Goal: Task Accomplishment & Management: Manage account settings

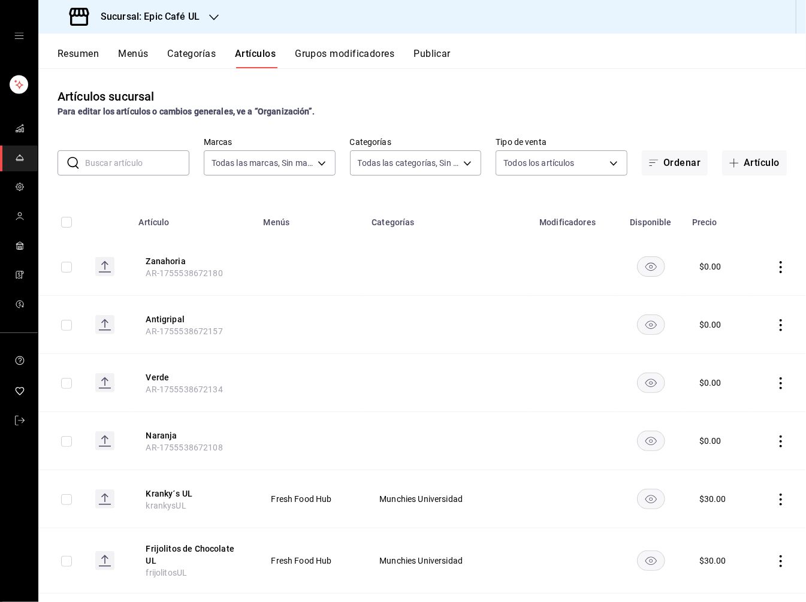
click at [209, 19] on icon "button" at bounding box center [214, 18] width 10 height 10
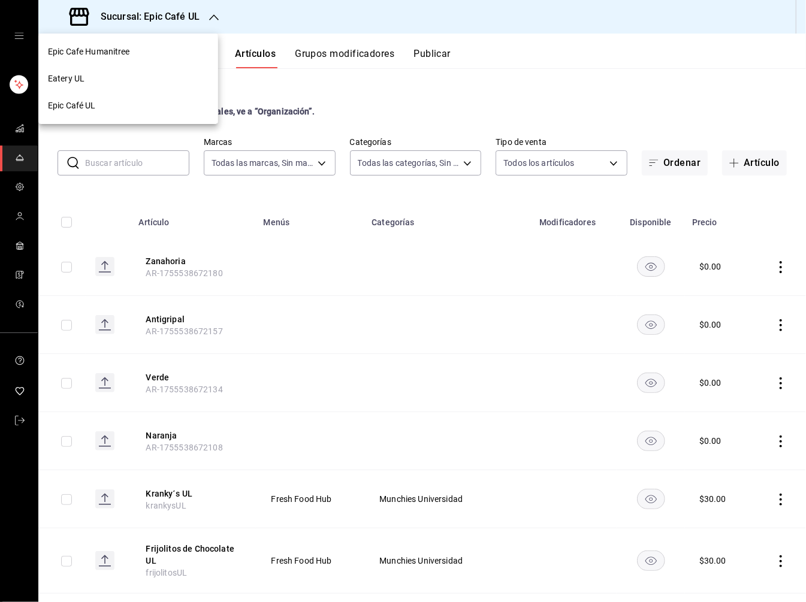
click at [107, 105] on div "Epic Café UL" at bounding box center [128, 105] width 161 height 13
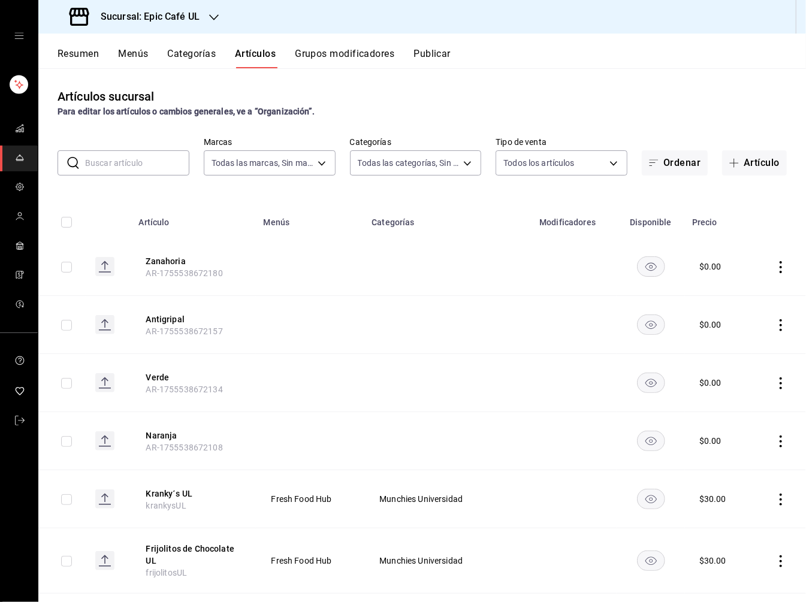
click at [106, 164] on input "text" at bounding box center [137, 163] width 104 height 24
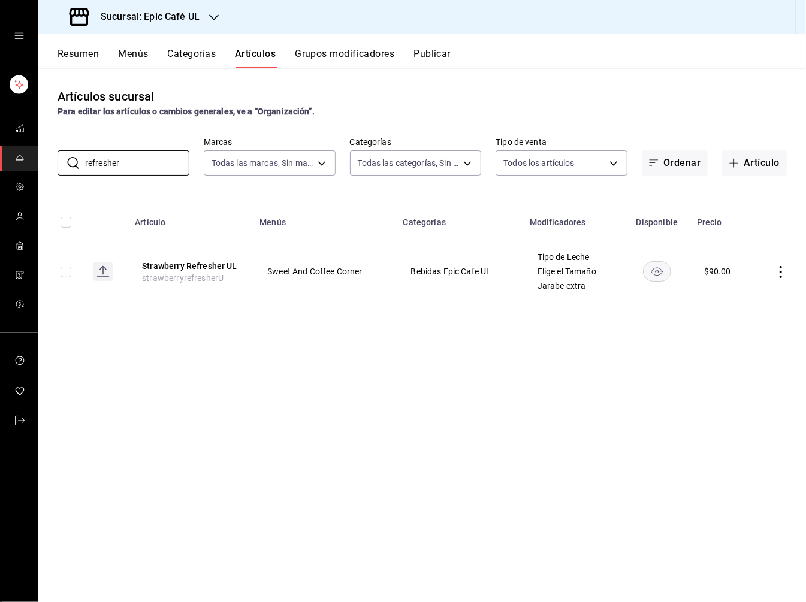
type input "refresher"
click at [623, 277] on icon "actions" at bounding box center [780, 272] width 2 height 12
click at [623, 324] on span "Duplicar" at bounding box center [744, 323] width 31 height 13
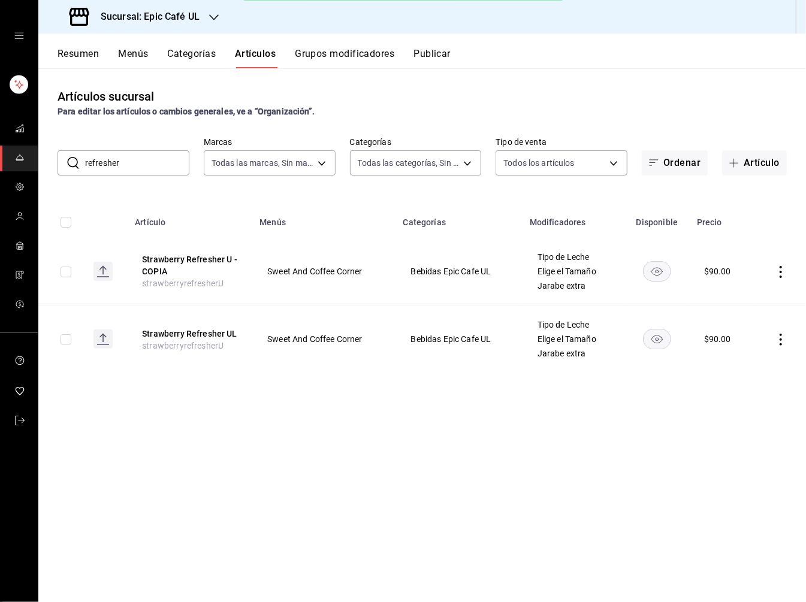
click at [623, 271] on icon "actions" at bounding box center [781, 272] width 12 height 12
click at [623, 297] on span "Editar" at bounding box center [744, 299] width 31 height 13
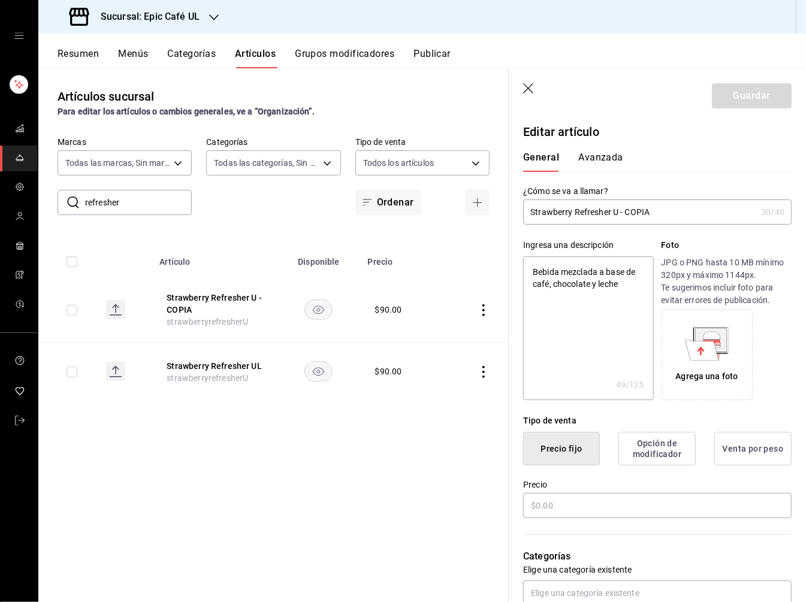
type textarea "x"
type input "$90.00"
drag, startPoint x: 571, startPoint y: 213, endPoint x: 491, endPoint y: 213, distance: 80.3
click at [491, 213] on main "Artículos sucursal Para editar los artículos o cambios generales, ve a “Organiz…" at bounding box center [421, 335] width 767 height 534
type input "D Refresher U - COPIA"
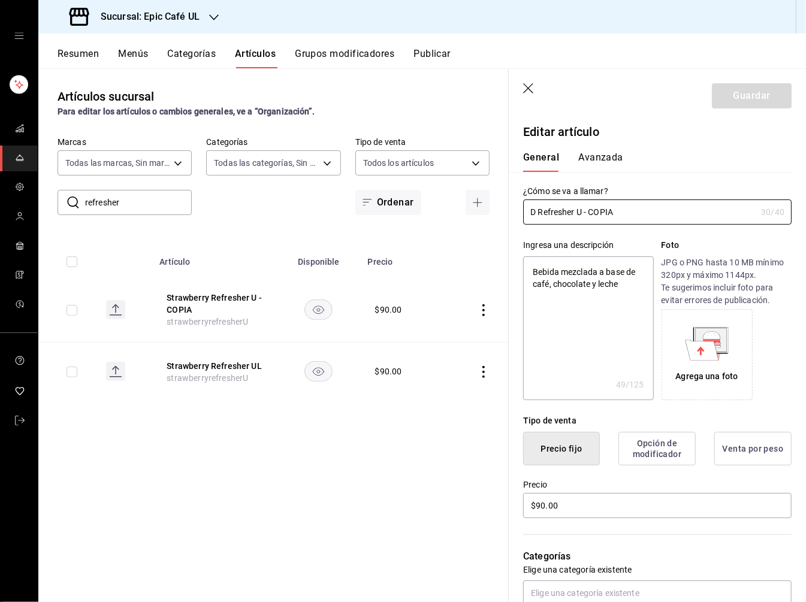
type textarea "x"
type input "Dr [PERSON_NAME] U - COPIA"
type textarea "x"
type input "Dra Refresher U - COPIA"
type textarea "x"
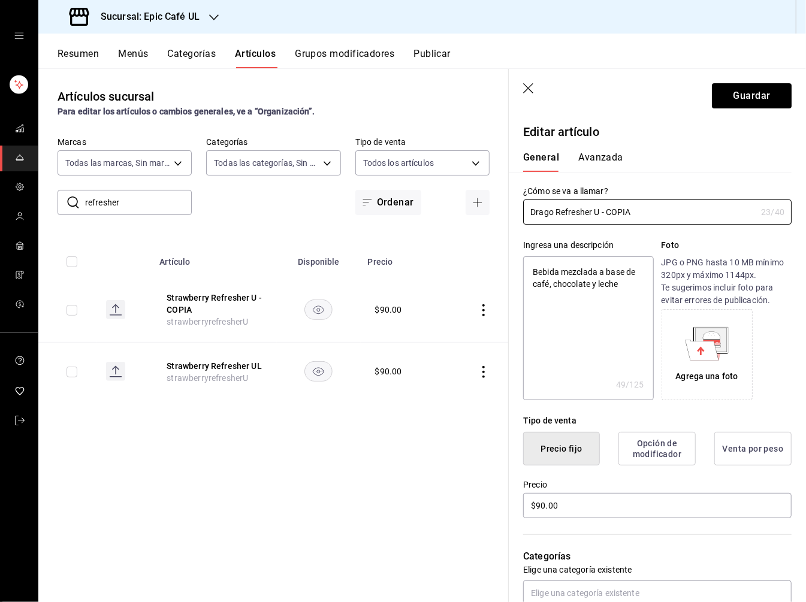
type input "Dragon Refresher U - COPIA"
type textarea "x"
click at [623, 213] on input "Dragon Refresher U - COPIA" at bounding box center [639, 212] width 233 height 24
type input "Dragon Refresher U - COPI"
type textarea "x"
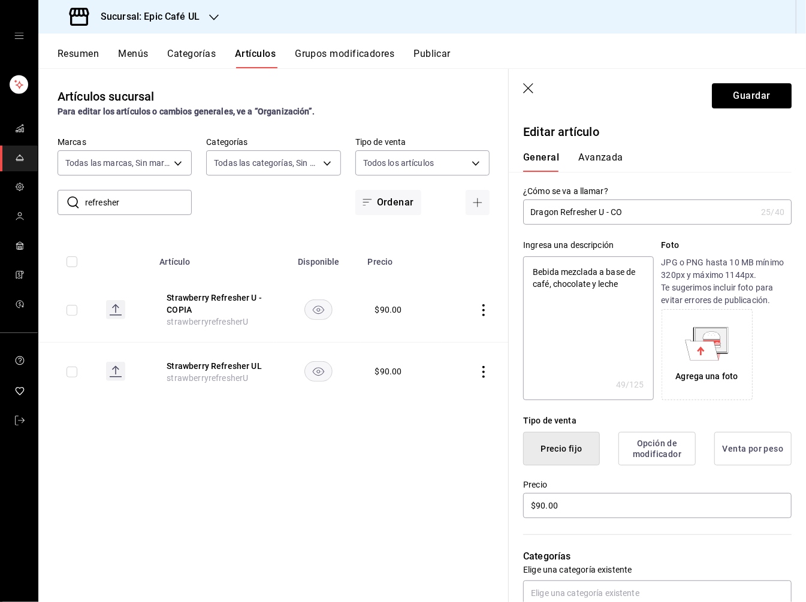
type input "Dragon Refresher U - C"
type textarea "x"
type input "Dragon Refresher U -"
type textarea "x"
type input "Dragon Refresher U -"
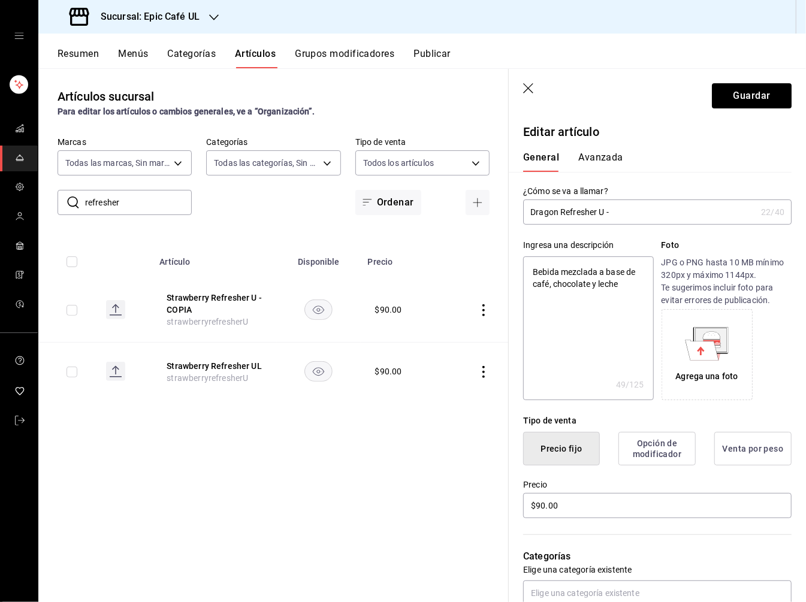
type textarea "x"
type input "Dragon Refresher U"
type textarea "x"
type input "Dragon Refresher U"
type textarea "x"
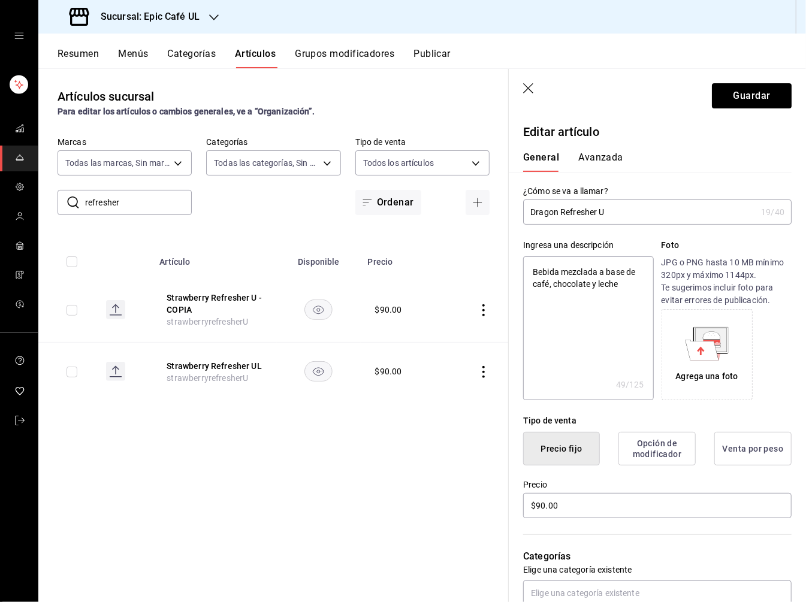
type input "Dragon Refresher"
type textarea "x"
type input "Dragon Refresher"
type textarea "x"
type input "Dragon Refresher"
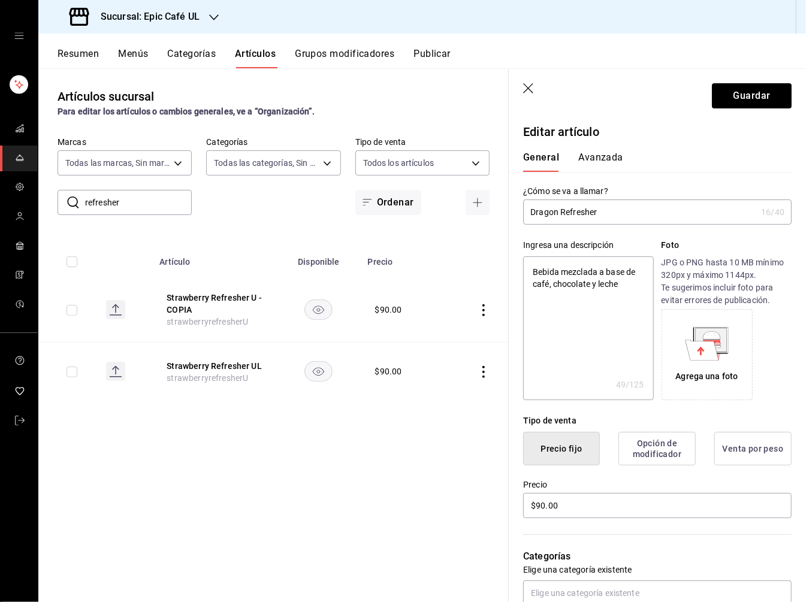
type textarea "x"
type input "Dragon Refresher U"
type textarea "x"
type input "Dragon Refresher UL"
type textarea "x"
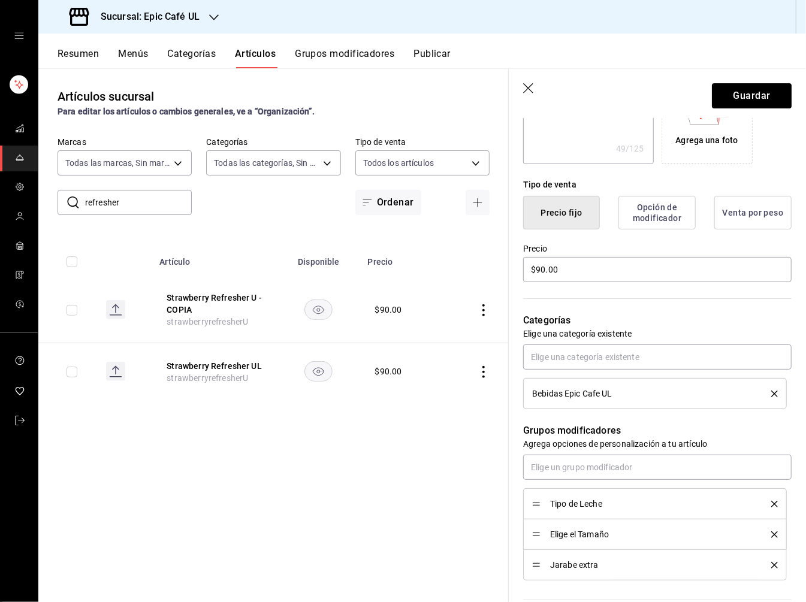
scroll to position [295, 0]
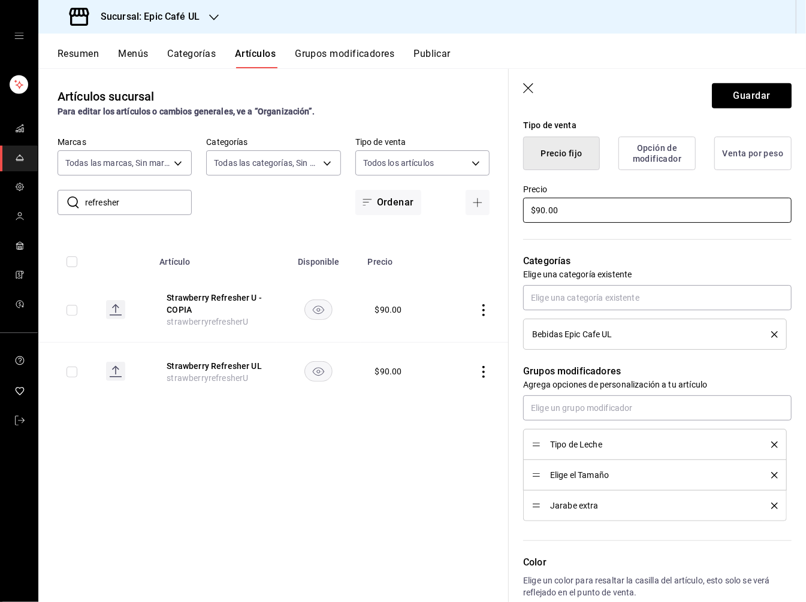
type input "Dragon Refresher UL"
drag, startPoint x: 563, startPoint y: 209, endPoint x: 490, endPoint y: 209, distance: 73.1
click at [490, 209] on main "Artículos sucursal Para editar los artículos o cambios generales, ve a “Organiz…" at bounding box center [421, 335] width 767 height 534
type textarea "x"
type input "$1.00"
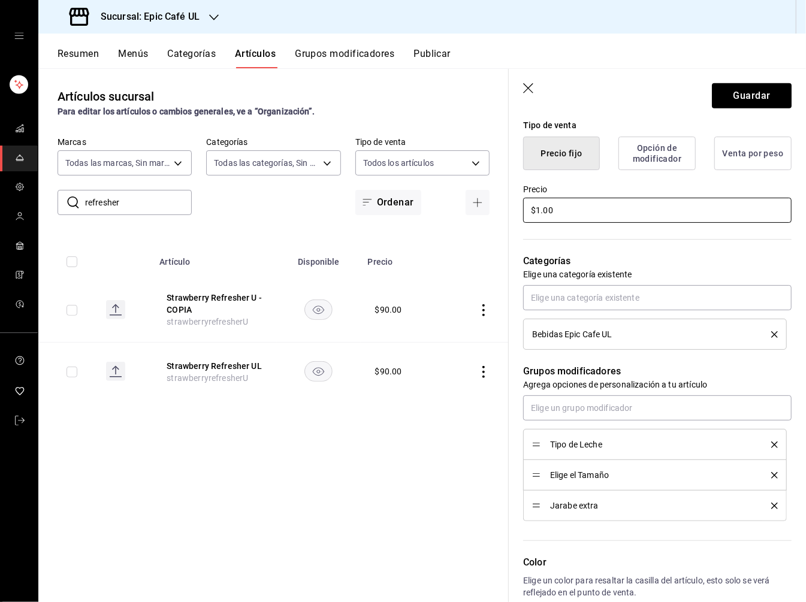
type textarea "x"
type input "$10.00"
type textarea "x"
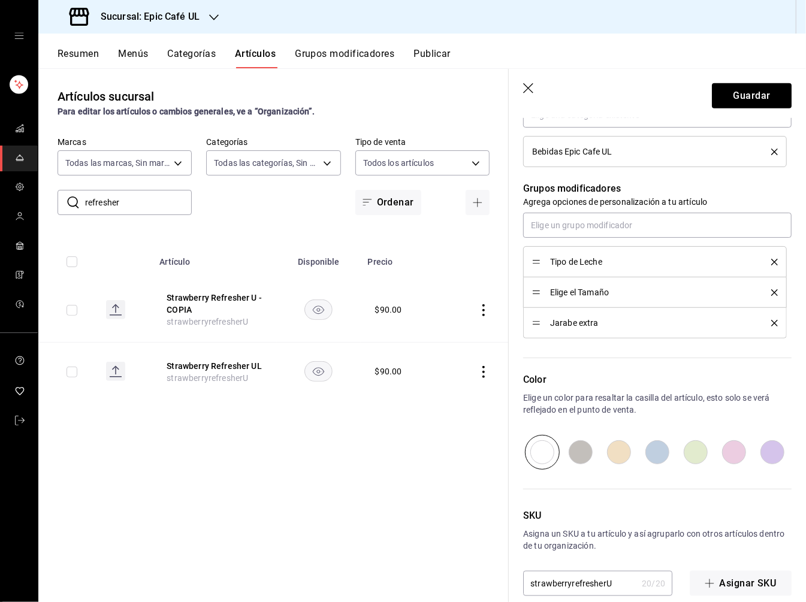
scroll to position [494, 0]
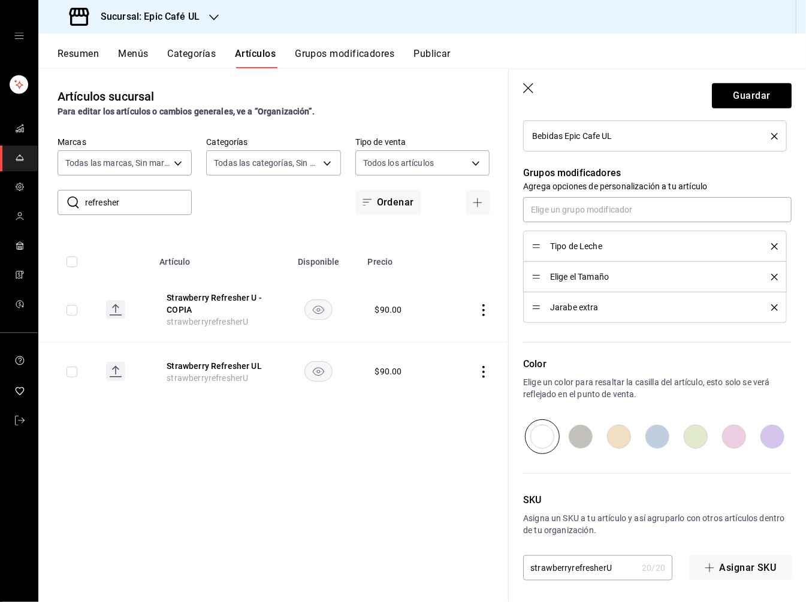
type input "$100.00"
drag, startPoint x: 571, startPoint y: 567, endPoint x: 500, endPoint y: 565, distance: 70.7
click at [500, 565] on main "Artículos sucursal Para editar los artículos o cambios generales, ve a “Organiz…" at bounding box center [421, 335] width 767 height 534
type textarea "x"
type input "drrefresherU"
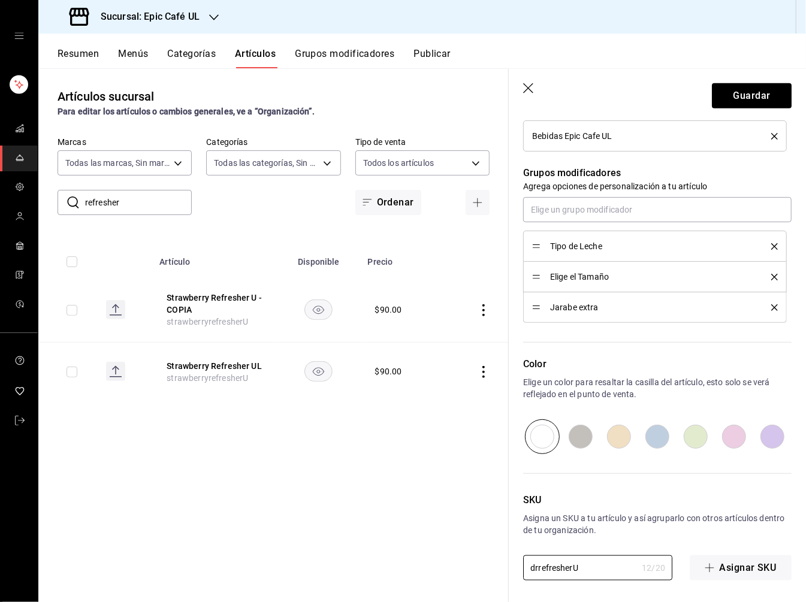
type textarea "x"
type input "drarefresherU"
type textarea "x"
type input "dragorefresherU"
type textarea "x"
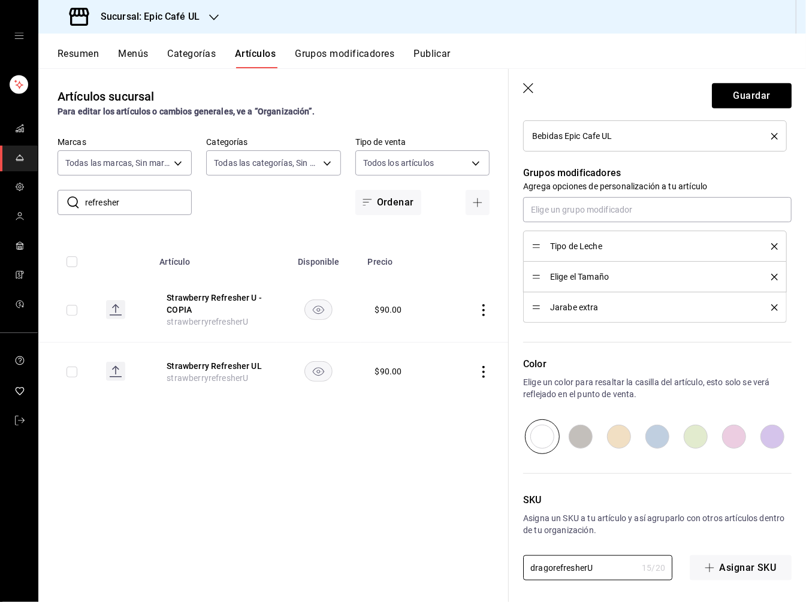
type input "dragonrefresherU"
type textarea "x"
type input "dragonrefresherU"
click at [623, 108] on button "Guardar" at bounding box center [752, 95] width 80 height 25
type textarea "x"
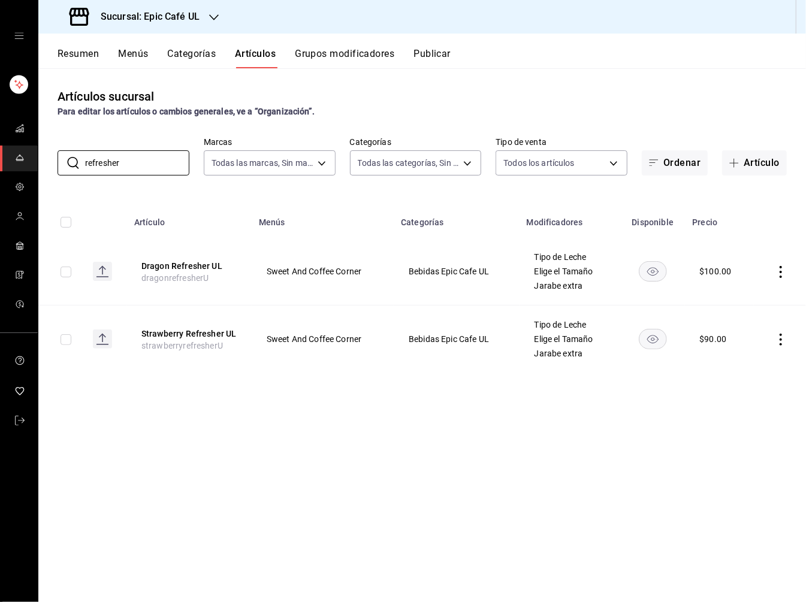
drag, startPoint x: 131, startPoint y: 161, endPoint x: 38, endPoint y: 161, distance: 92.2
click at [38, 161] on div "​ refresher ​ Marcas Todas las marcas, Sin marca 8ab046c6-0e56-43ef-b272-b62674…" at bounding box center [421, 156] width 767 height 38
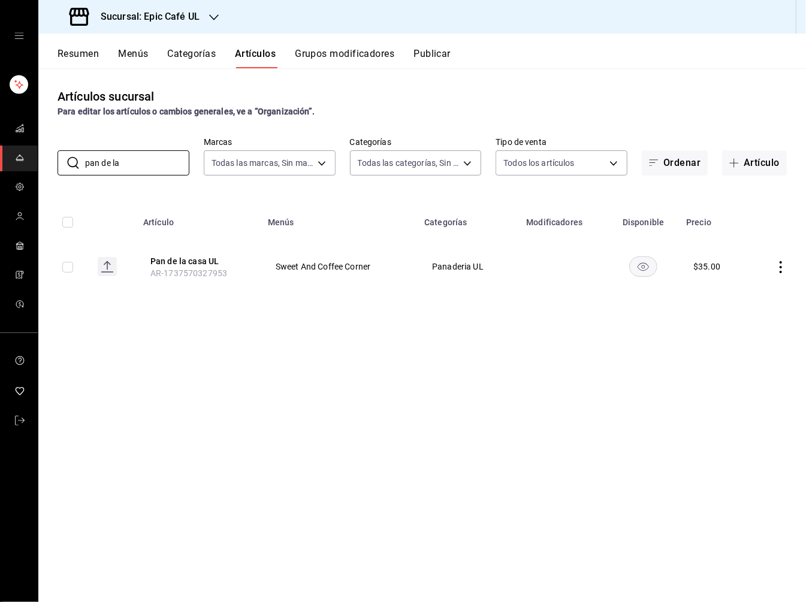
type input "pan de la"
click at [522, 57] on div "Resumen Menús Categorías Artículos Grupos modificadores Publicar" at bounding box center [432, 58] width 748 height 20
click at [362, 47] on div "Resumen Menús Categorías Artículos Grupos modificadores Publicar" at bounding box center [421, 51] width 767 height 35
click at [366, 51] on button "Grupos modificadores" at bounding box center [344, 58] width 99 height 20
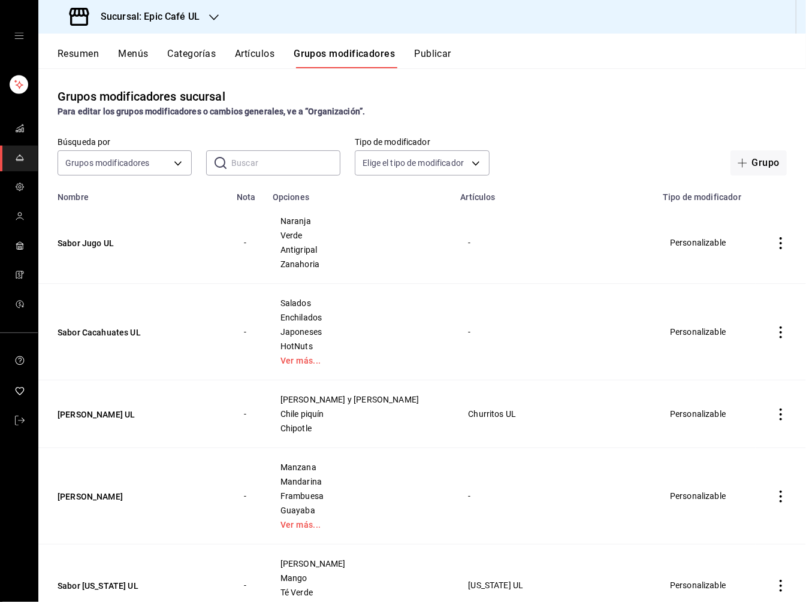
click at [623, 245] on icon "actions" at bounding box center [781, 243] width 12 height 12
click at [623, 291] on span "Duplicar" at bounding box center [744, 295] width 31 height 13
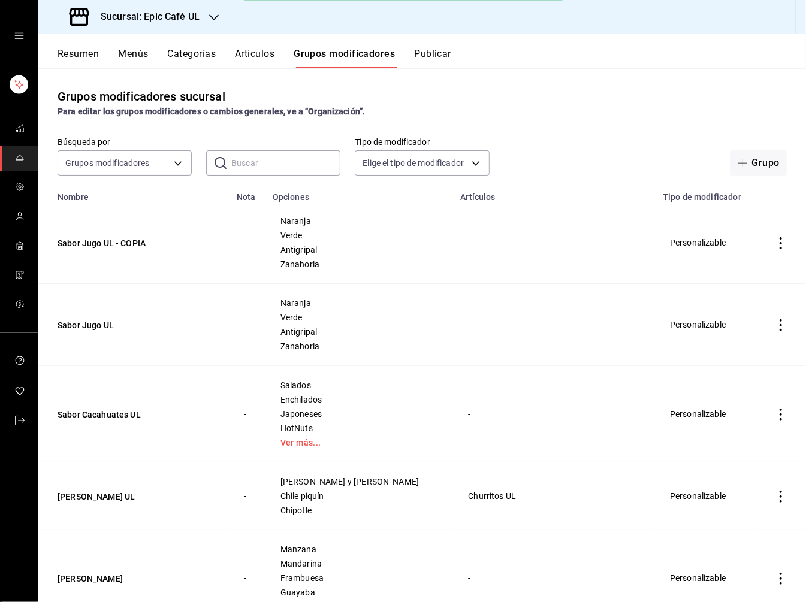
click at [623, 241] on icon "actions" at bounding box center [781, 243] width 12 height 12
click at [623, 264] on span "Editar" at bounding box center [744, 270] width 31 height 13
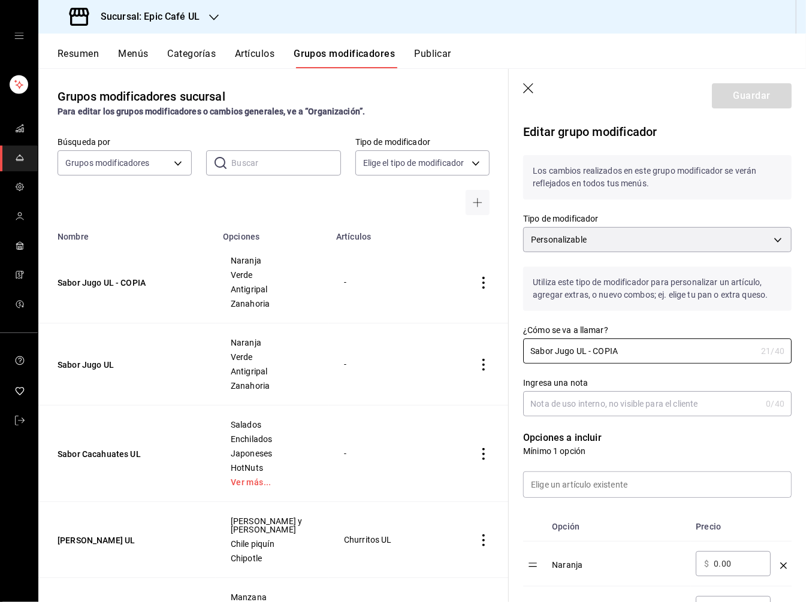
drag, startPoint x: 622, startPoint y: 349, endPoint x: 485, endPoint y: 350, distance: 137.8
click at [485, 350] on main "Grupos modificadores sucursal Para editar los grupos modificadores o cambios ge…" at bounding box center [421, 335] width 767 height 534
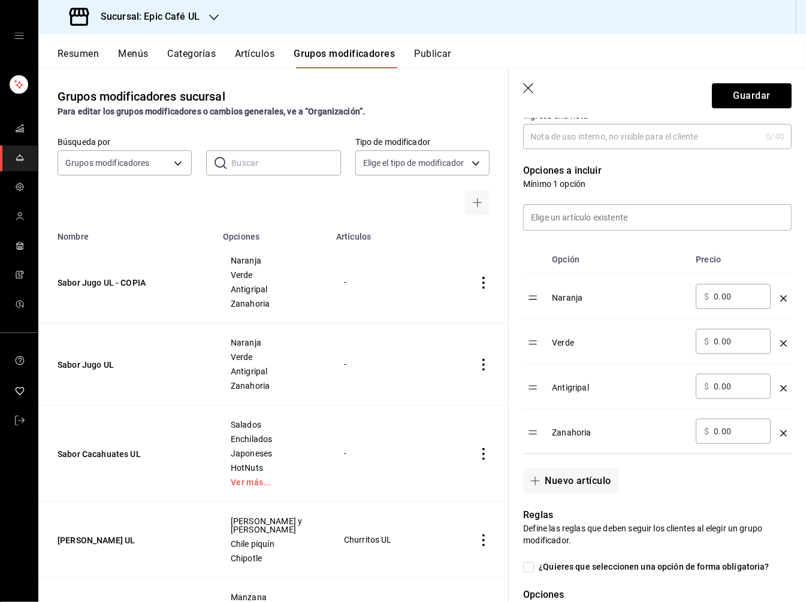
scroll to position [346, 0]
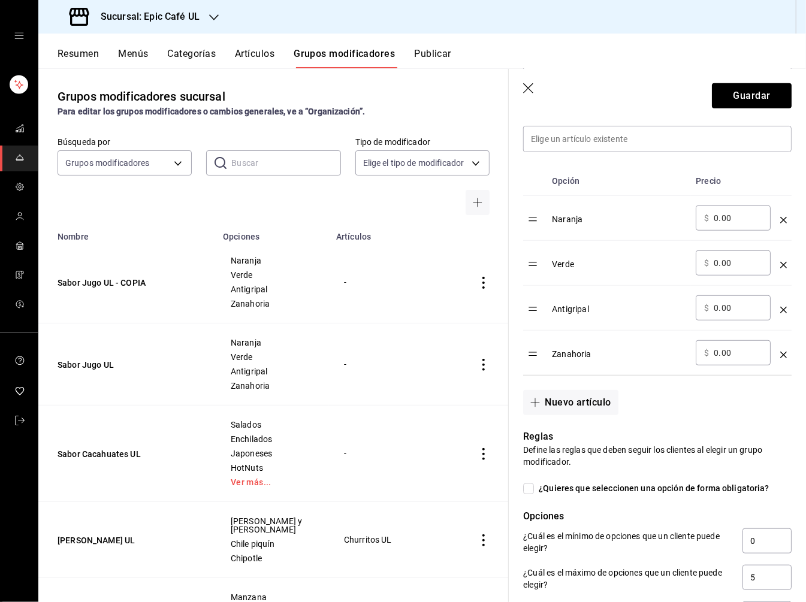
type input "Pan de la Casa UL"
click at [623, 219] on icon "optionsTable" at bounding box center [783, 220] width 7 height 7
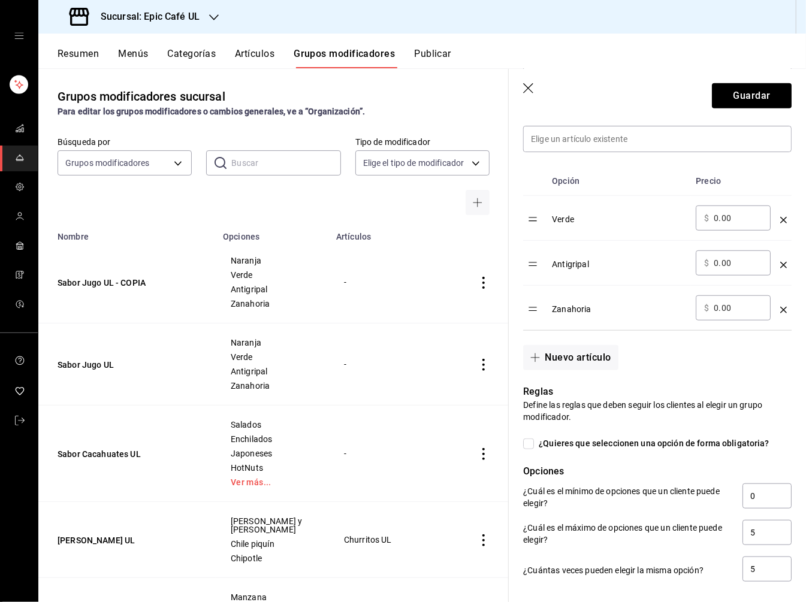
click at [623, 219] on icon "optionsTable" at bounding box center [783, 220] width 7 height 7
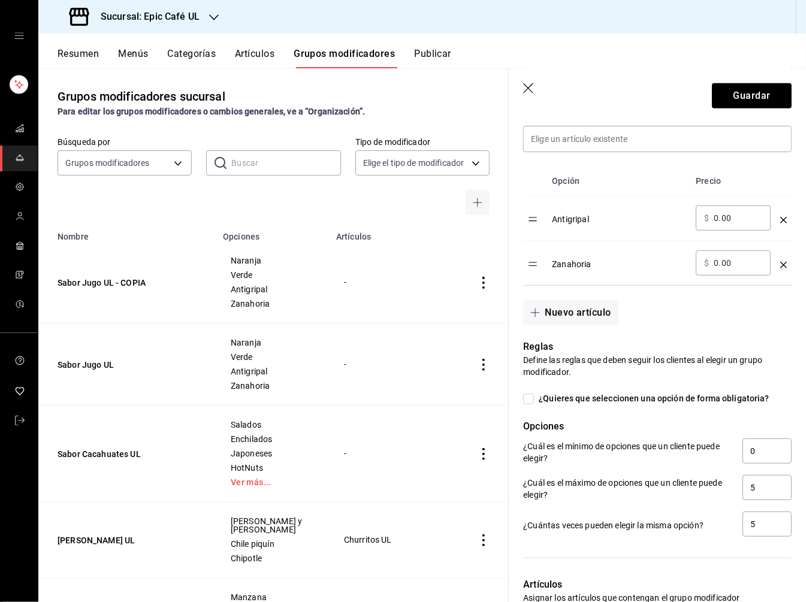
click at [623, 219] on icon "optionsTable" at bounding box center [783, 220] width 7 height 7
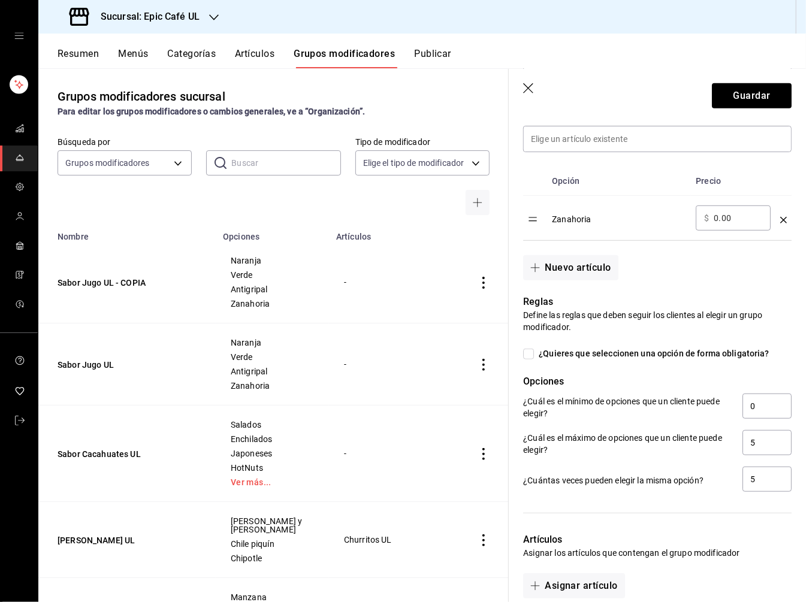
click at [623, 219] on icon "optionsTable" at bounding box center [783, 220] width 7 height 7
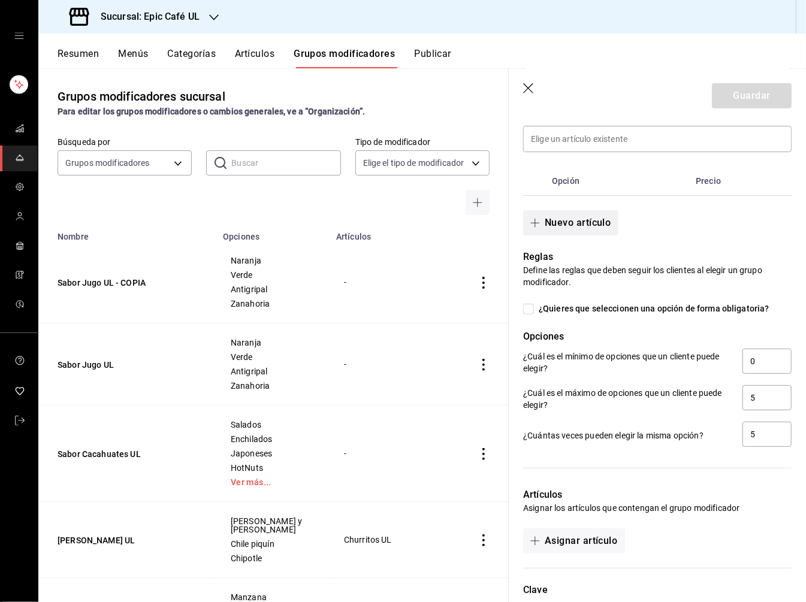
click at [586, 219] on button "Nuevo artículo" at bounding box center [570, 222] width 95 height 25
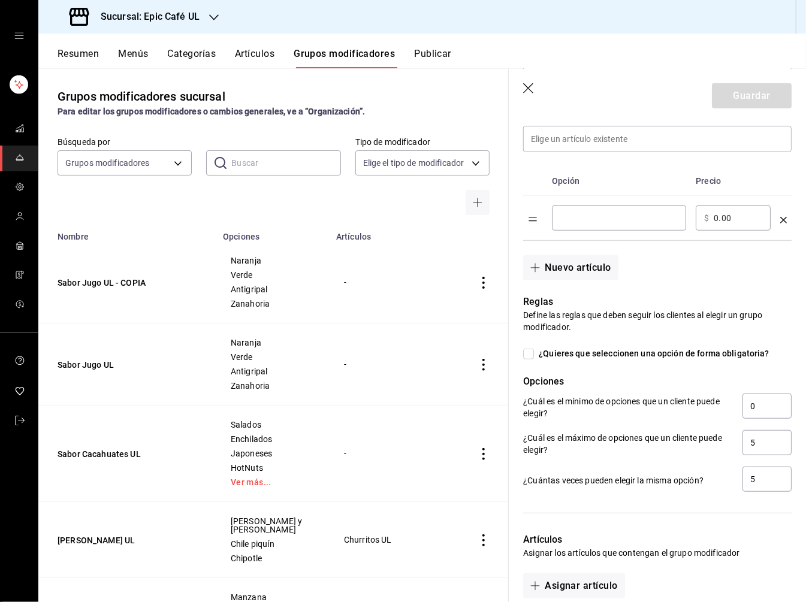
click at [591, 223] on div "​" at bounding box center [619, 217] width 134 height 25
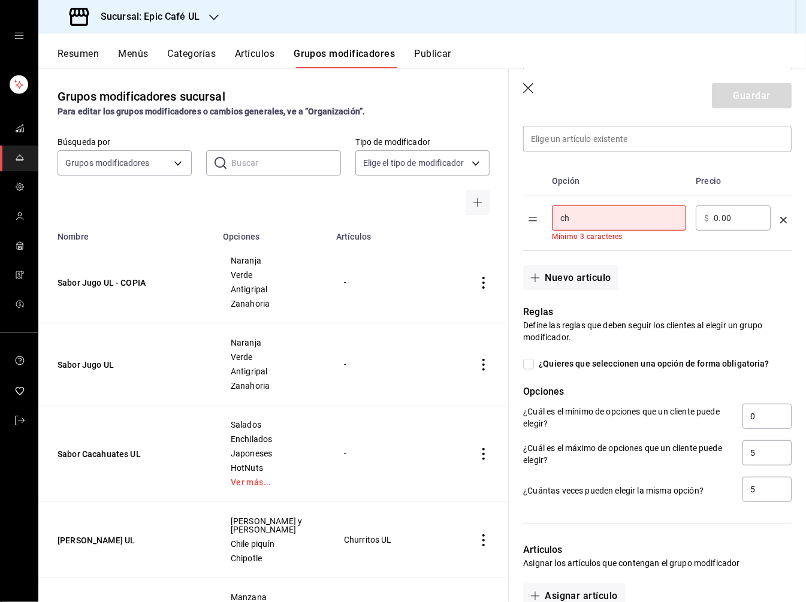
type input "c"
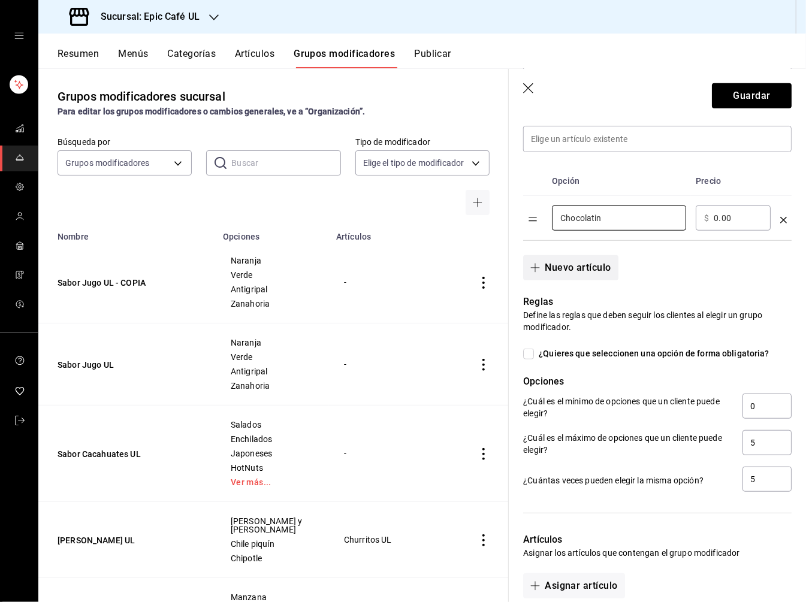
type input "Chocolatin"
click at [563, 263] on button "Nuevo artículo" at bounding box center [570, 267] width 95 height 25
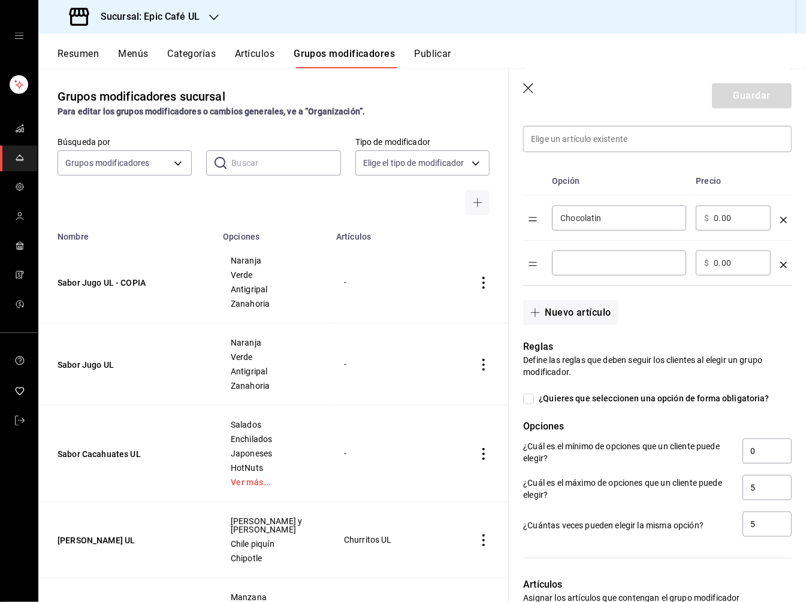
click at [602, 268] on div "​" at bounding box center [619, 262] width 134 height 25
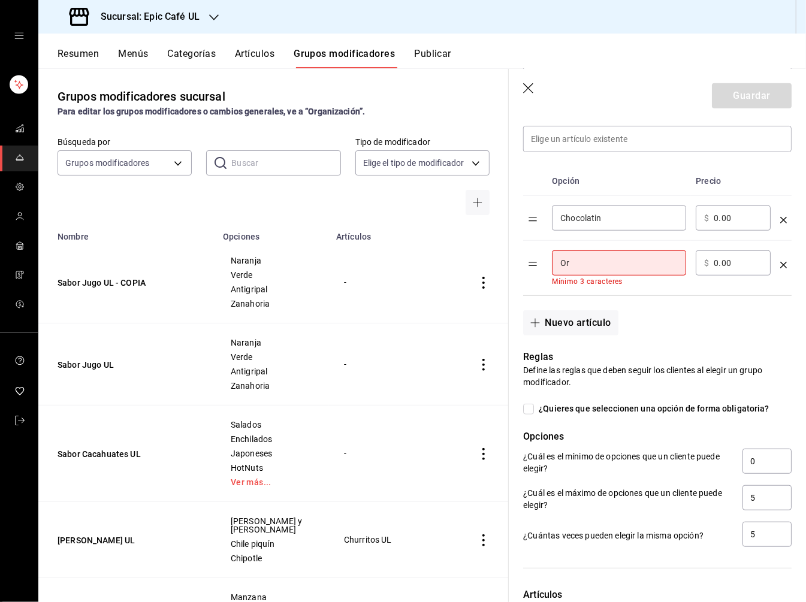
type input "O"
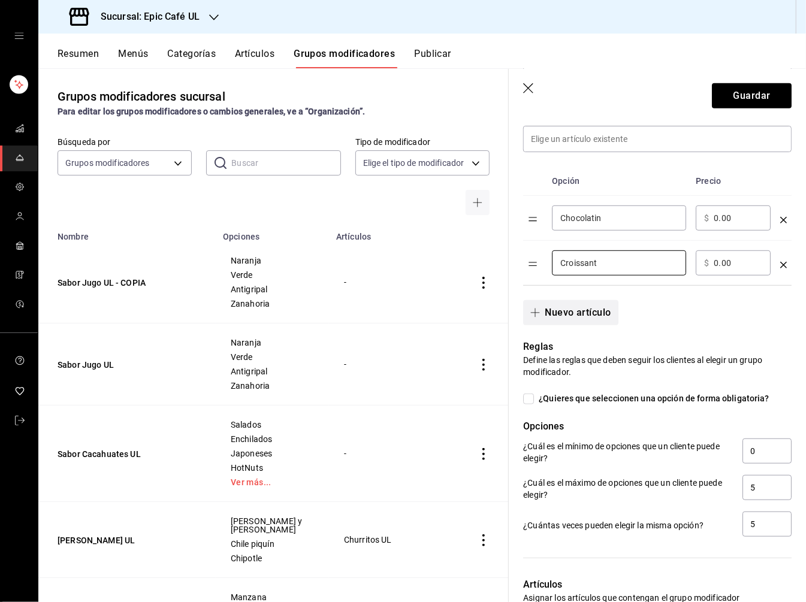
type input "Croissant"
click at [584, 317] on button "Nuevo artículo" at bounding box center [570, 312] width 95 height 25
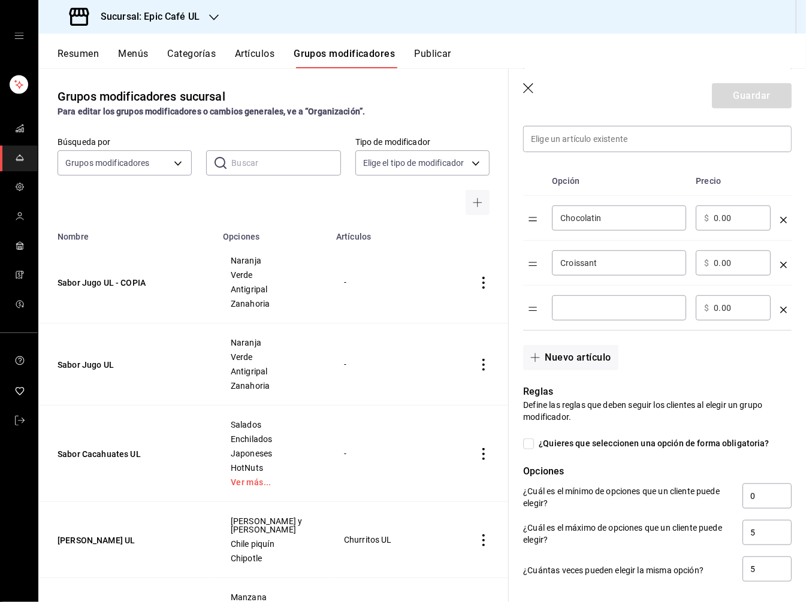
click at [589, 304] on input "optionsTable" at bounding box center [618, 308] width 117 height 12
type input "Orejita"
click at [588, 358] on button "Nuevo artículo" at bounding box center [570, 357] width 95 height 25
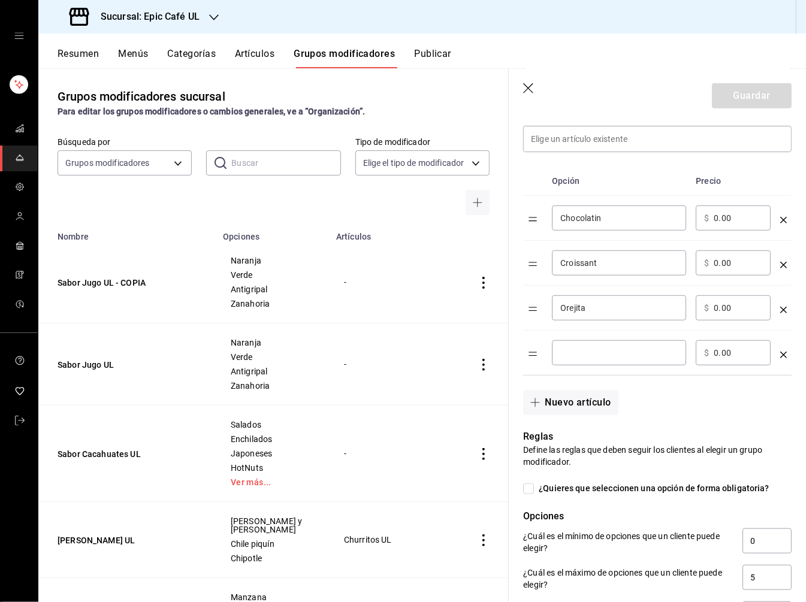
click at [572, 355] on input "optionsTable" at bounding box center [618, 353] width 117 height 12
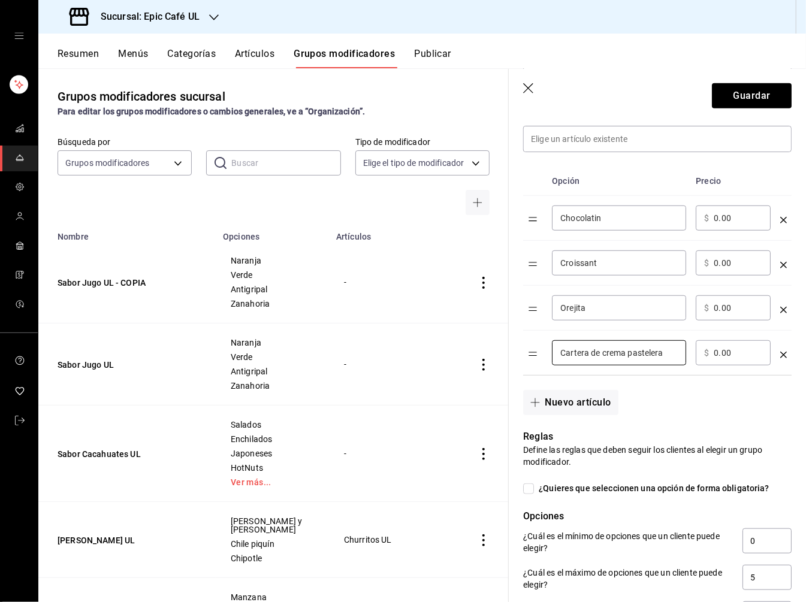
type input "Cartera de crema pastelera"
click at [623, 353] on input "0.00" at bounding box center [737, 353] width 49 height 12
click at [567, 400] on button "Nuevo artículo" at bounding box center [570, 402] width 95 height 25
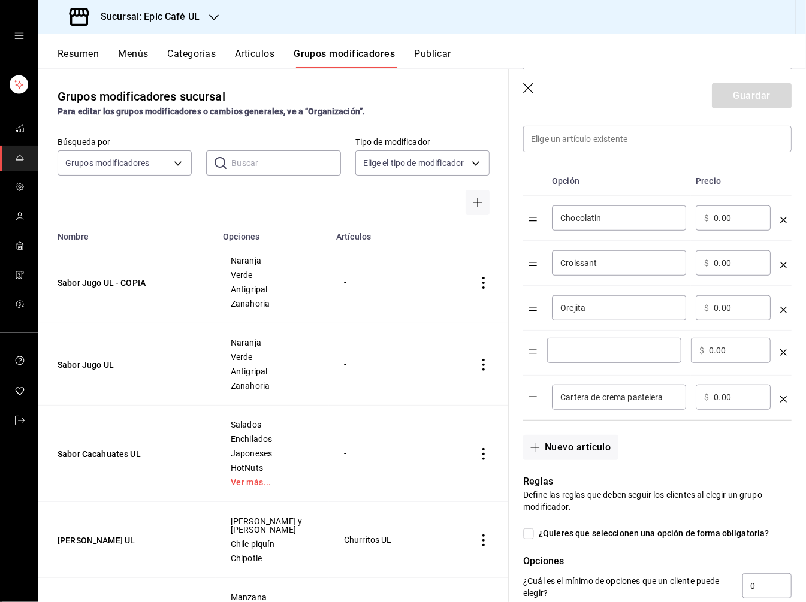
drag, startPoint x: 530, startPoint y: 398, endPoint x: 530, endPoint y: 352, distance: 46.1
click at [530, 352] on table "Opción Precio Chocolatin ​ ​ $ 0.00 ​ Croissant ​ ​ $ 0.00 ​ Orejita ​ ​ $ 0.00…" at bounding box center [657, 293] width 268 height 253
click at [575, 359] on div "​" at bounding box center [619, 352] width 134 height 25
type input "Garibaldi"
click at [623, 399] on input "0.00" at bounding box center [737, 398] width 49 height 12
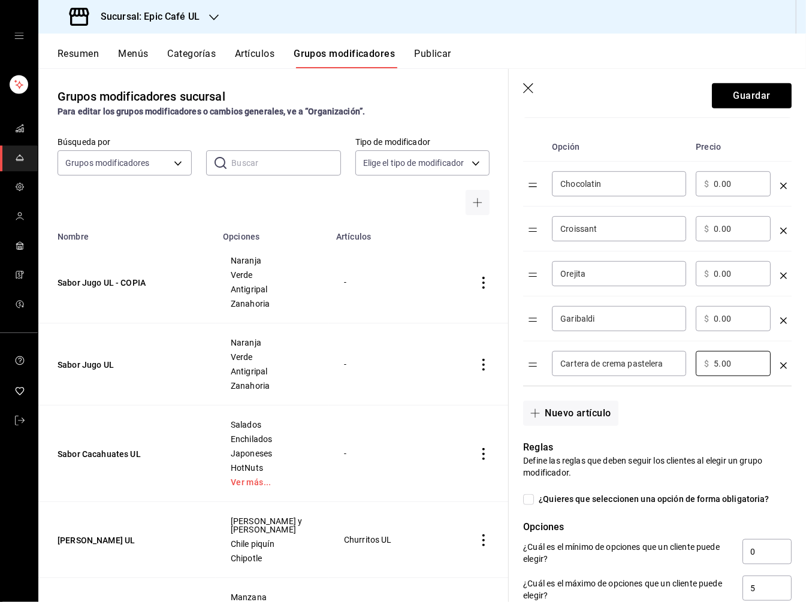
scroll to position [391, 0]
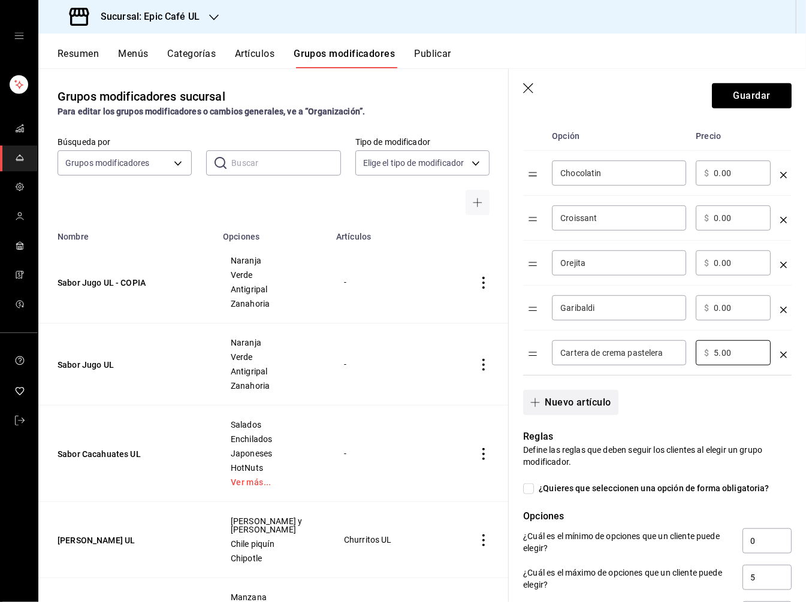
type input "5.00"
click at [588, 397] on button "Nuevo artículo" at bounding box center [570, 402] width 95 height 25
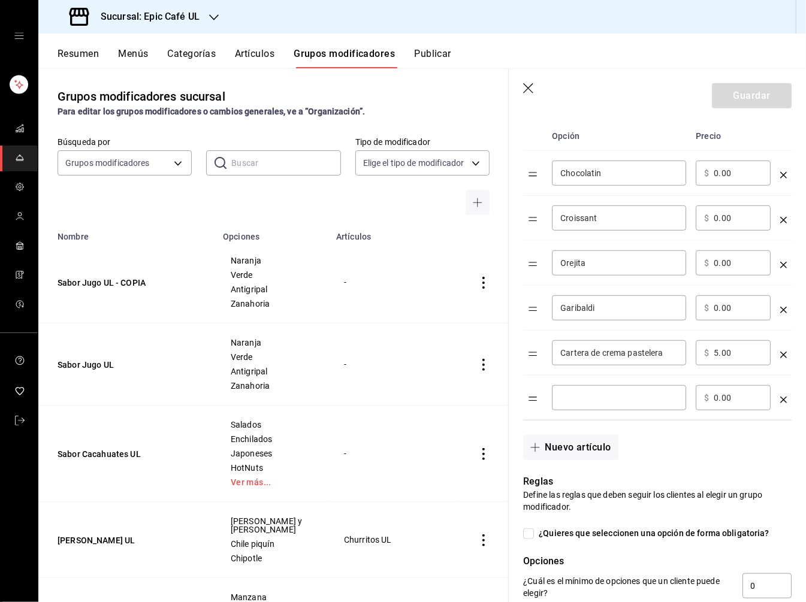
click at [623, 397] on icon "optionsTable" at bounding box center [783, 400] width 7 height 7
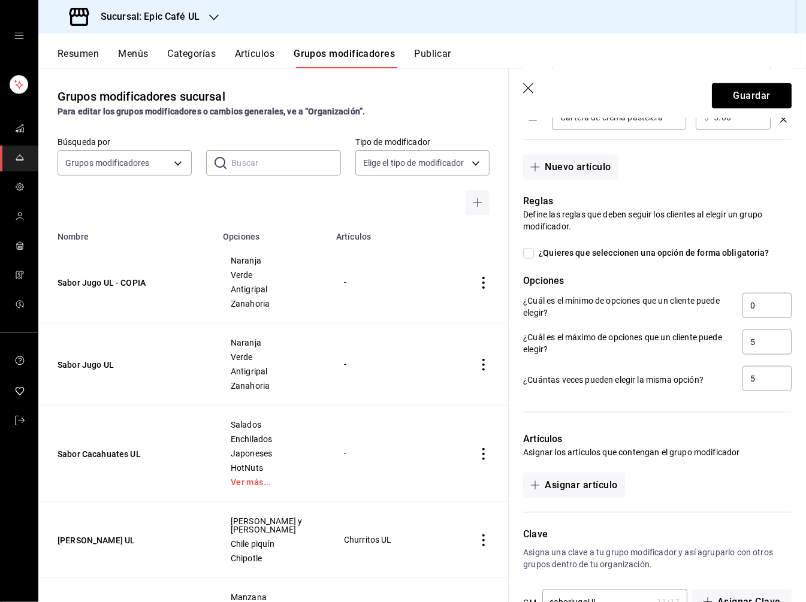
scroll to position [661, 0]
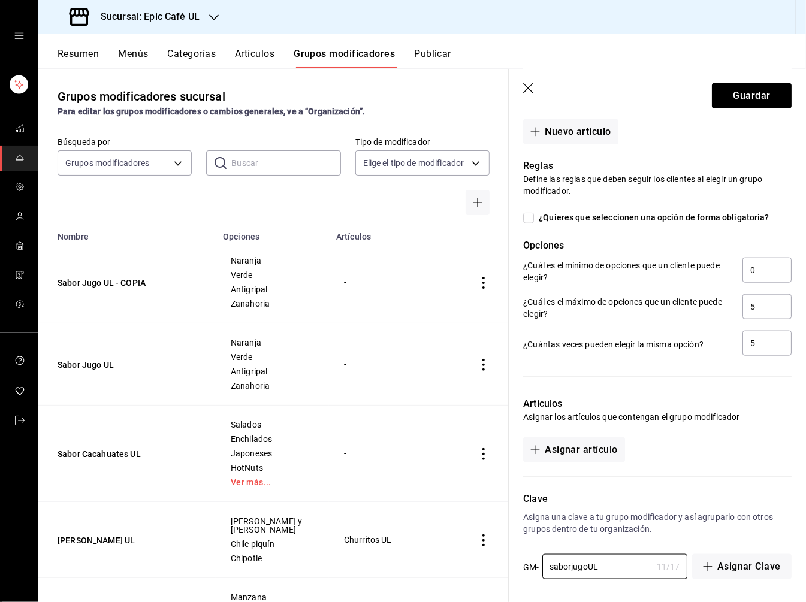
drag, startPoint x: 612, startPoint y: 567, endPoint x: 483, endPoint y: 567, distance: 128.2
click at [483, 567] on main "Grupos modificadores sucursal Para editar los grupos modificadores o cambios ge…" at bounding box center [421, 335] width 767 height 534
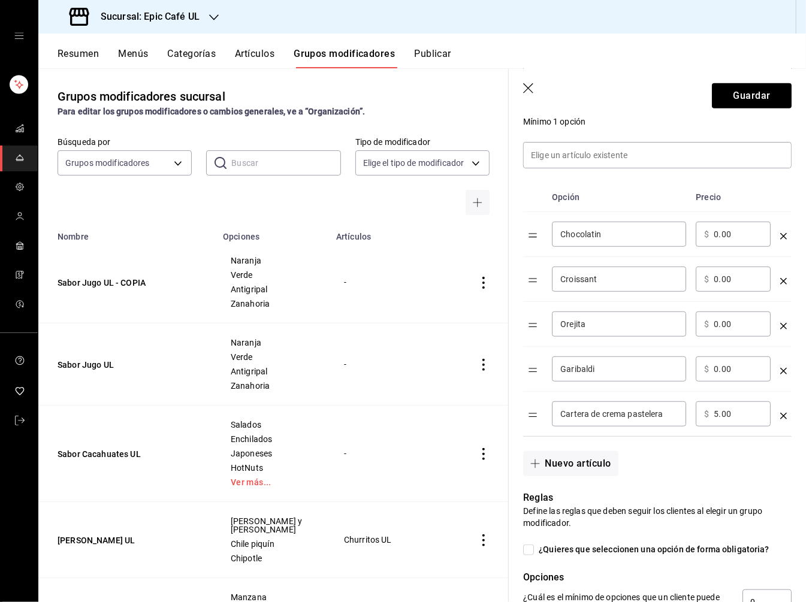
scroll to position [0, 0]
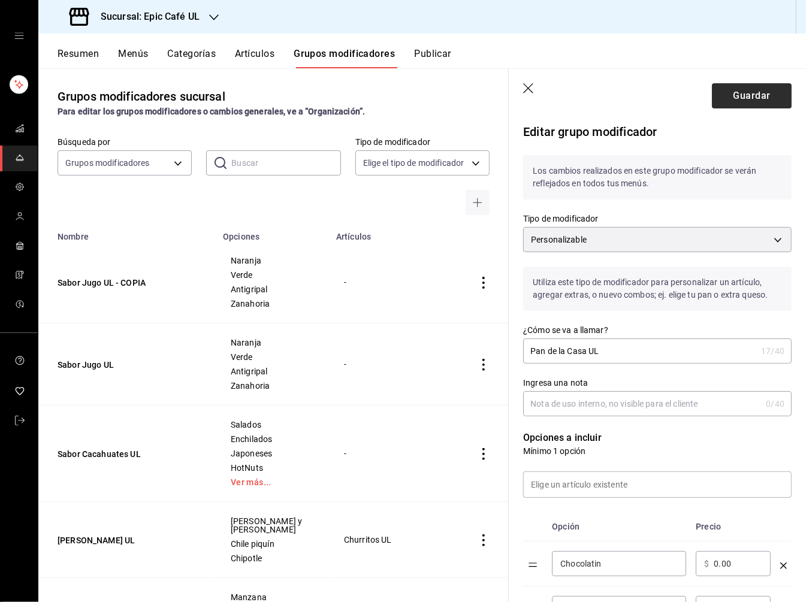
type input "pandelacasaUL1"
click at [623, 102] on button "Guardar" at bounding box center [752, 95] width 80 height 25
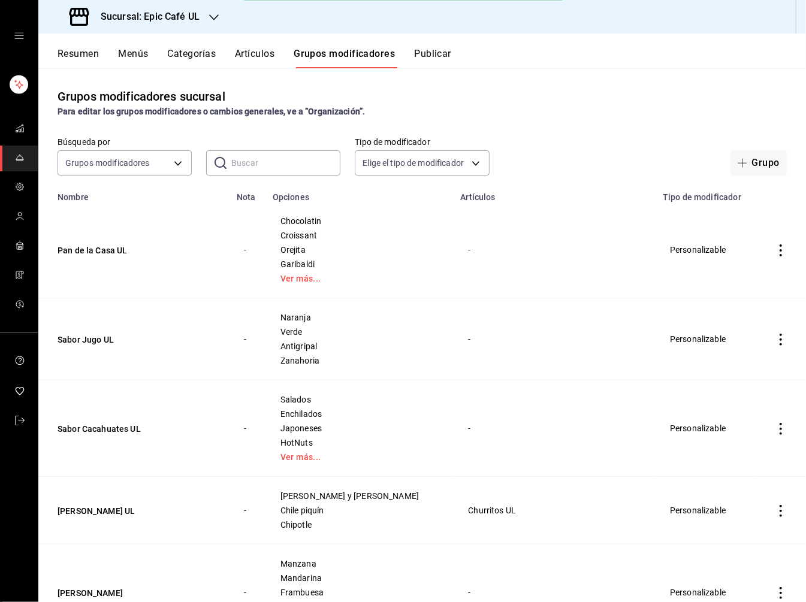
click at [623, 247] on icon "actions" at bounding box center [781, 250] width 12 height 12
click at [623, 273] on span "Editar" at bounding box center [744, 277] width 31 height 13
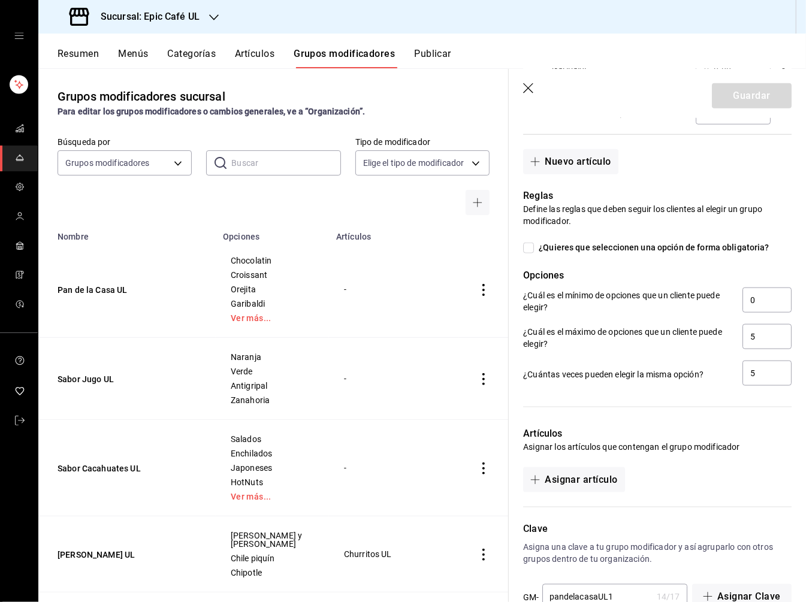
scroll to position [661, 0]
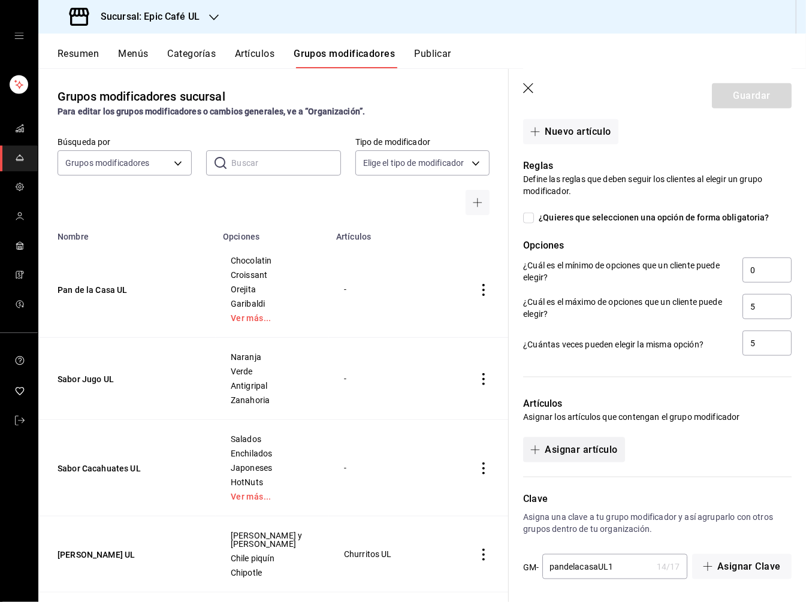
click at [558, 450] on button "Asignar artículo" at bounding box center [573, 449] width 101 height 25
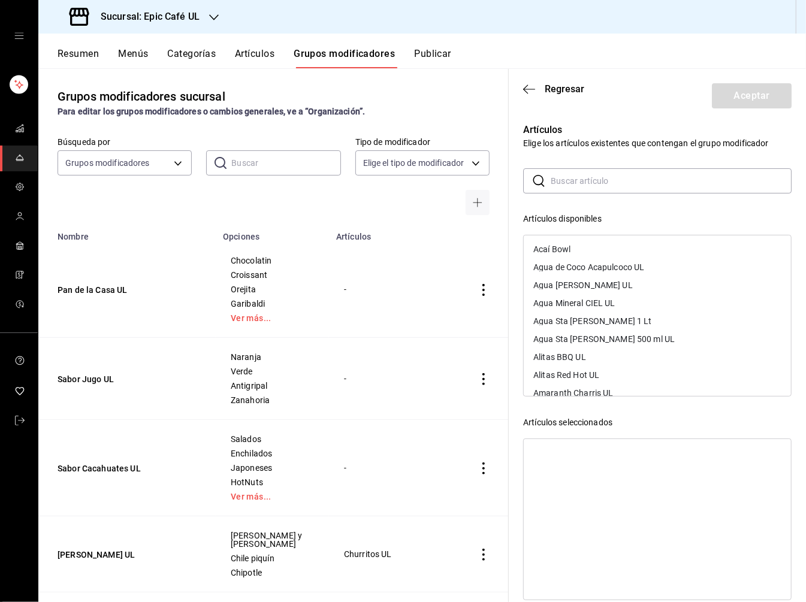
click at [574, 180] on input "text" at bounding box center [670, 181] width 241 height 24
type input "PAN"
click at [611, 316] on div "Pan de la casa UL" at bounding box center [657, 321] width 267 height 18
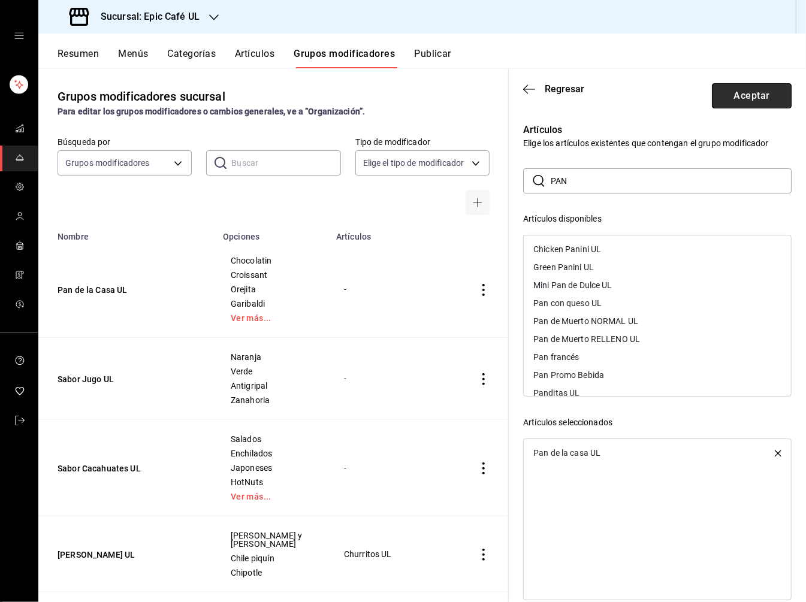
click at [623, 99] on button "Aceptar" at bounding box center [752, 95] width 80 height 25
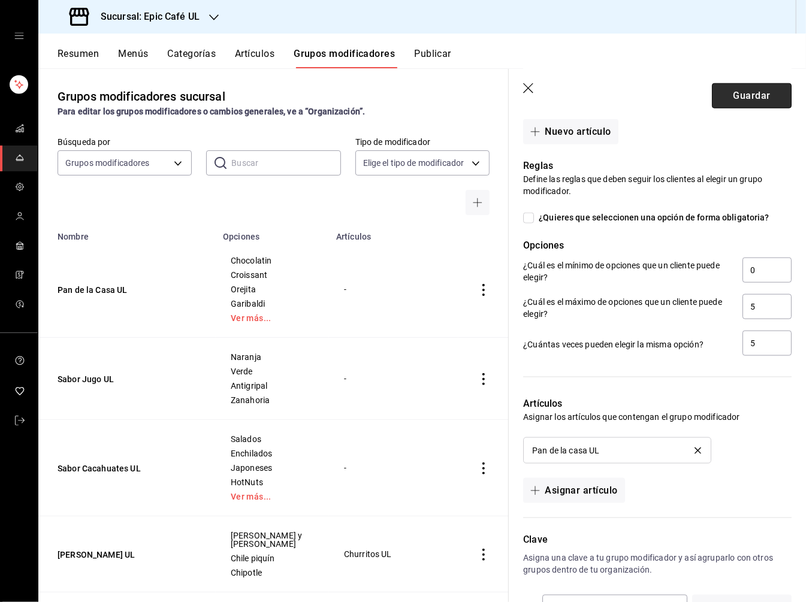
click at [623, 98] on button "Guardar" at bounding box center [752, 95] width 80 height 25
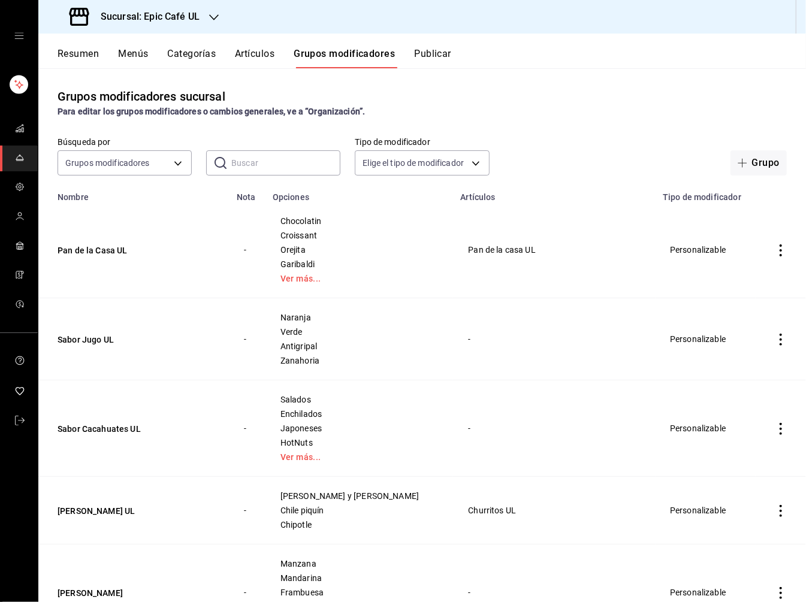
click at [253, 55] on button "Artículos" at bounding box center [255, 58] width 40 height 20
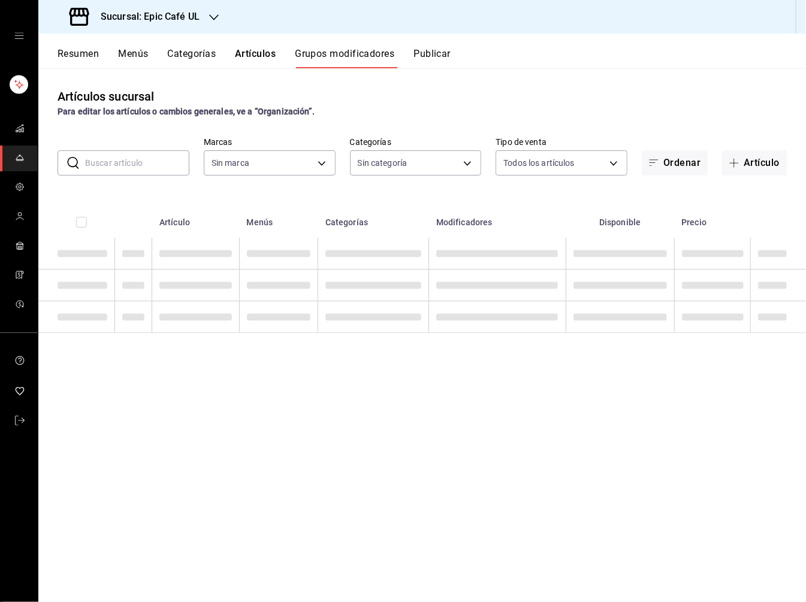
type input "8ab046c6-0e56-43ef-b272-b6267400ac64,c832d7f2-bfd0-461e-be2e-c17eaf69f67d"
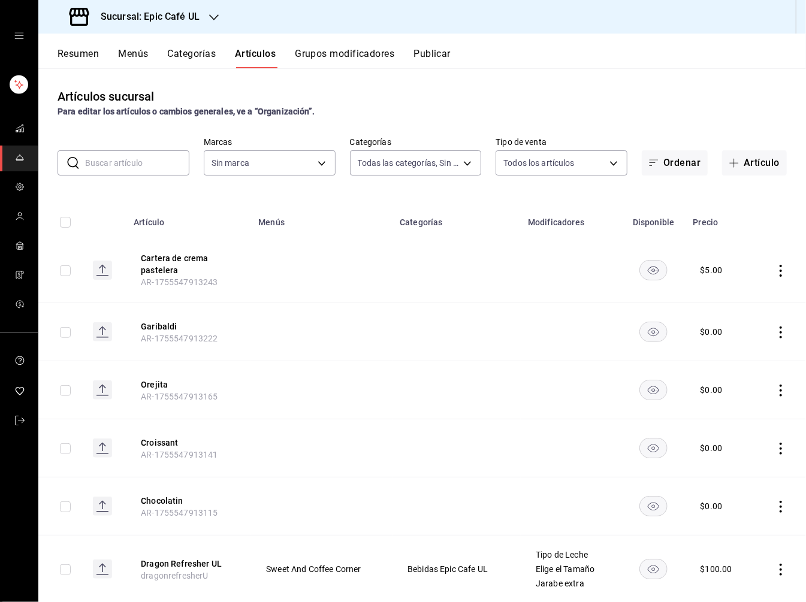
type input "36596409-d0d7-4ddc-bd2d-3f4a282b96c9,db2104f7-ebf8-4b35-b062-2d050c2b385f,5ceac…"
type input "8ab046c6-0e56-43ef-b272-b6267400ac64,c832d7f2-bfd0-461e-be2e-c17eaf69f67d"
click at [96, 158] on input "text" at bounding box center [137, 163] width 104 height 24
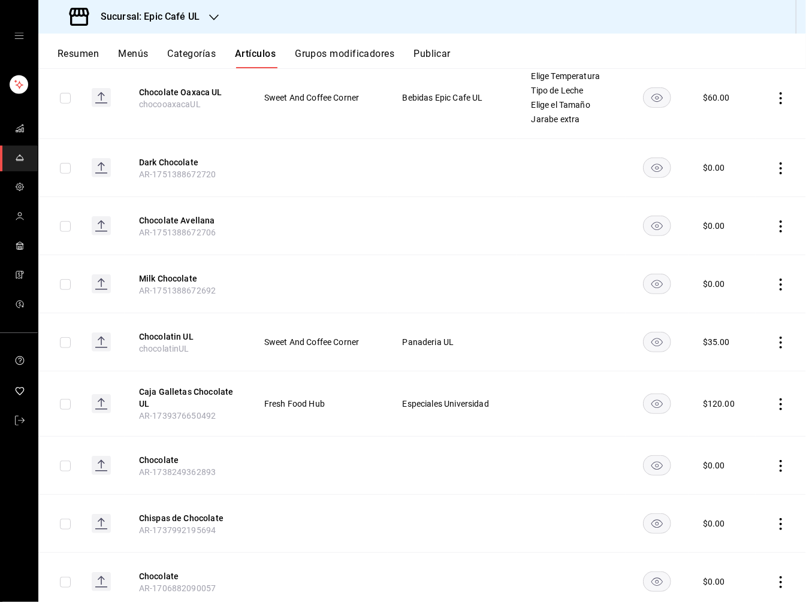
scroll to position [305, 0]
click at [623, 344] on icon "actions" at bounding box center [781, 342] width 12 height 12
click at [623, 411] on span "Eliminar" at bounding box center [744, 417] width 31 height 13
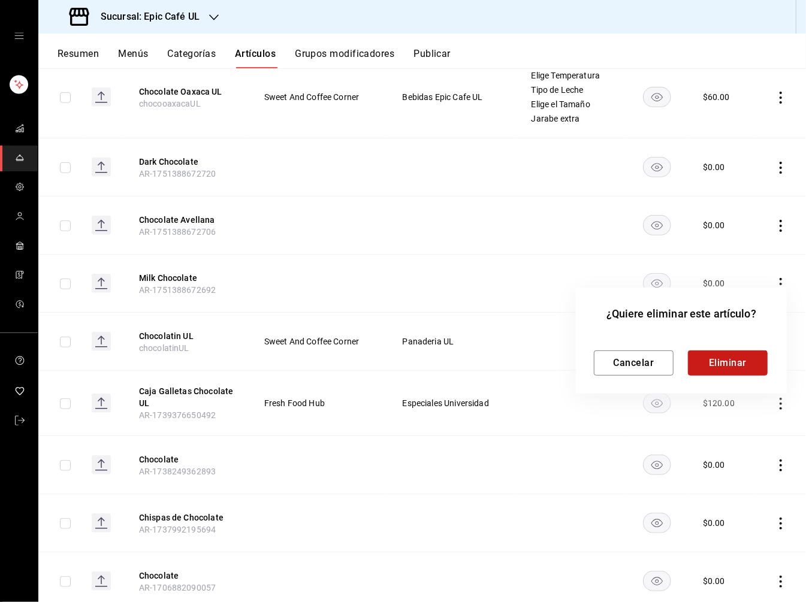
click at [623, 368] on button "Eliminar" at bounding box center [728, 362] width 80 height 25
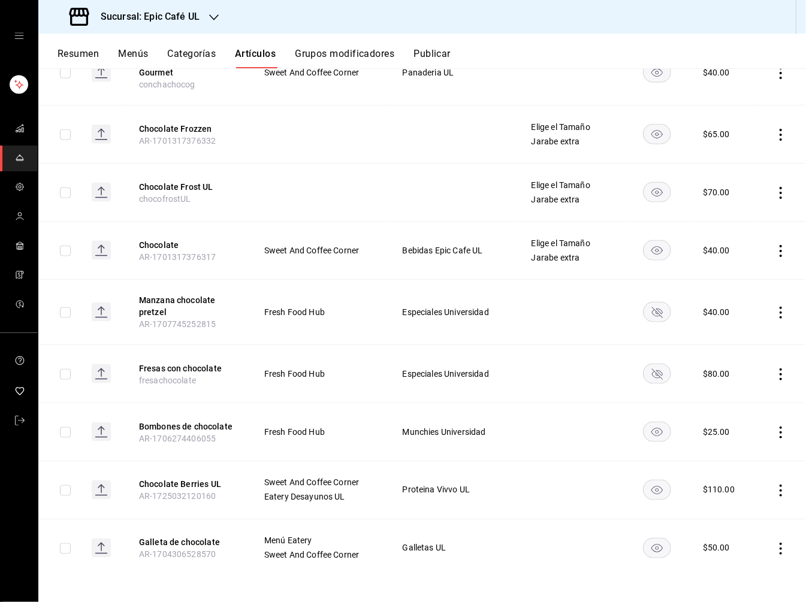
scroll to position [0, 0]
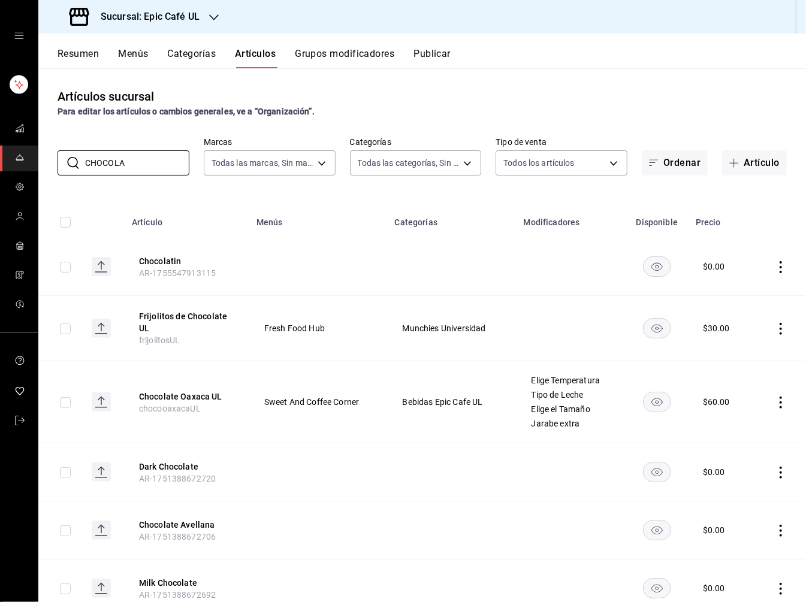
drag, startPoint x: 127, startPoint y: 162, endPoint x: 38, endPoint y: 162, distance: 89.3
click at [38, 162] on div "Sucursal: Epic Café UL Resumen Menús Categorías Artículos Grupos modificadores …" at bounding box center [403, 301] width 806 height 602
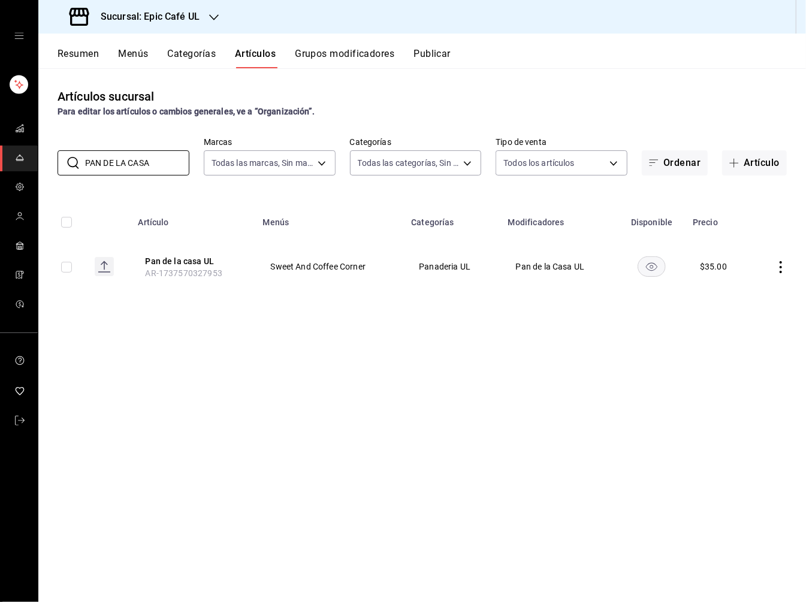
type input "PAN DE LA CASA"
click at [623, 262] on icon "actions" at bounding box center [781, 267] width 12 height 12
click at [623, 295] on span "Editar" at bounding box center [744, 294] width 31 height 13
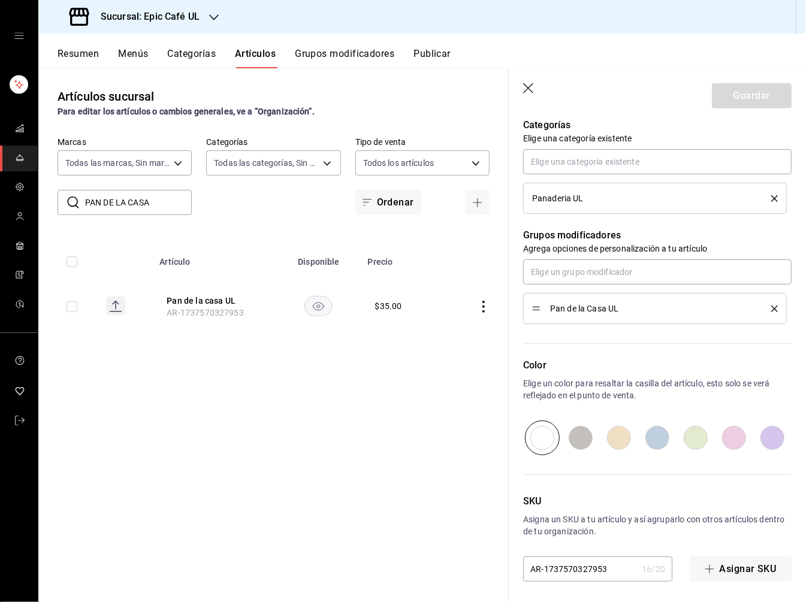
scroll to position [433, 0]
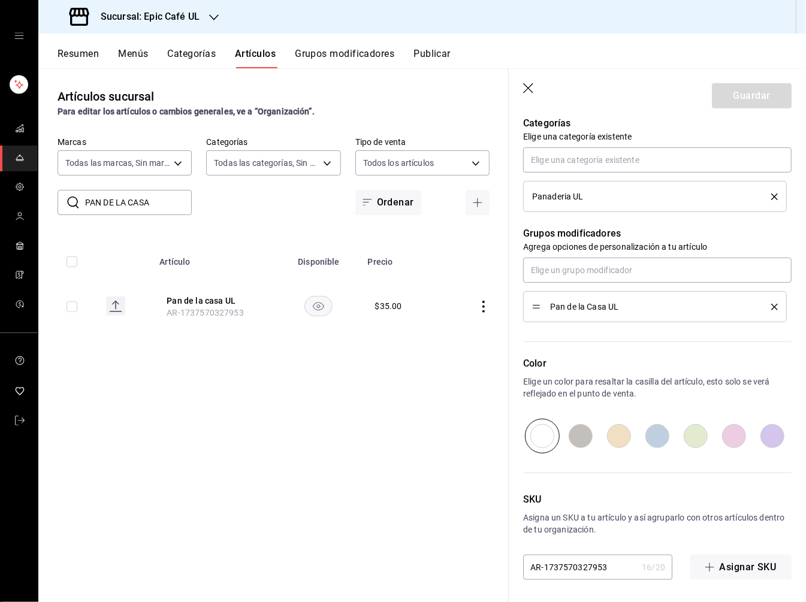
click at [605, 565] on input "AR-1737570327953" at bounding box center [580, 567] width 114 height 24
drag, startPoint x: 610, startPoint y: 567, endPoint x: 510, endPoint y: 560, distance: 100.9
click at [510, 560] on div "SKU Asigna un SKU a tu artículo y así agruparlo con otros artículos dentro de t…" at bounding box center [650, 516] width 283 height 126
type input "pancasaUL"
click at [623, 97] on button "Guardar" at bounding box center [752, 95] width 80 height 25
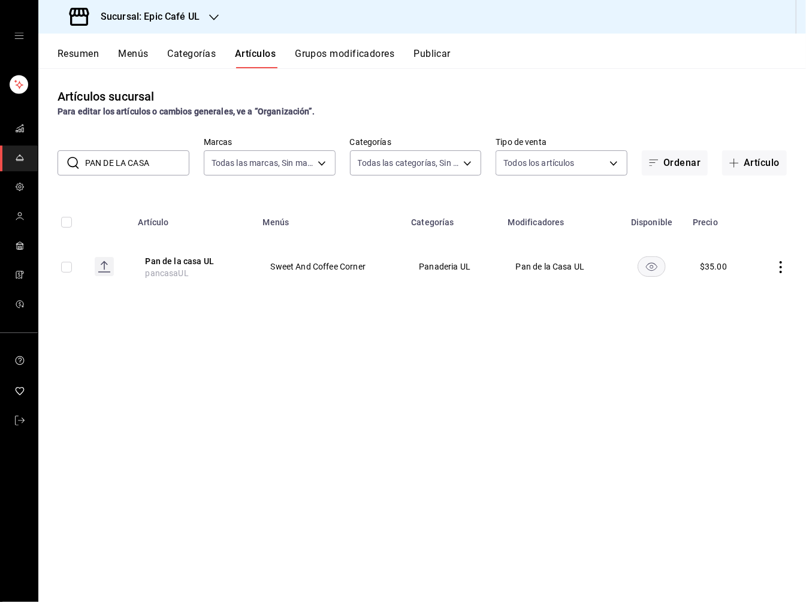
click at [349, 52] on button "Grupos modificadores" at bounding box center [344, 58] width 99 height 20
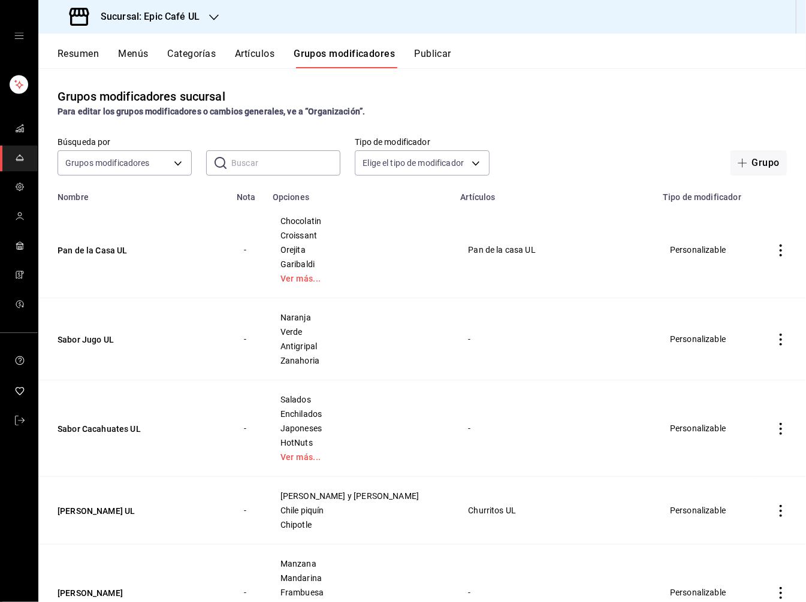
click at [623, 252] on icon "actions" at bounding box center [781, 250] width 12 height 12
click at [623, 271] on span "Editar" at bounding box center [744, 277] width 31 height 13
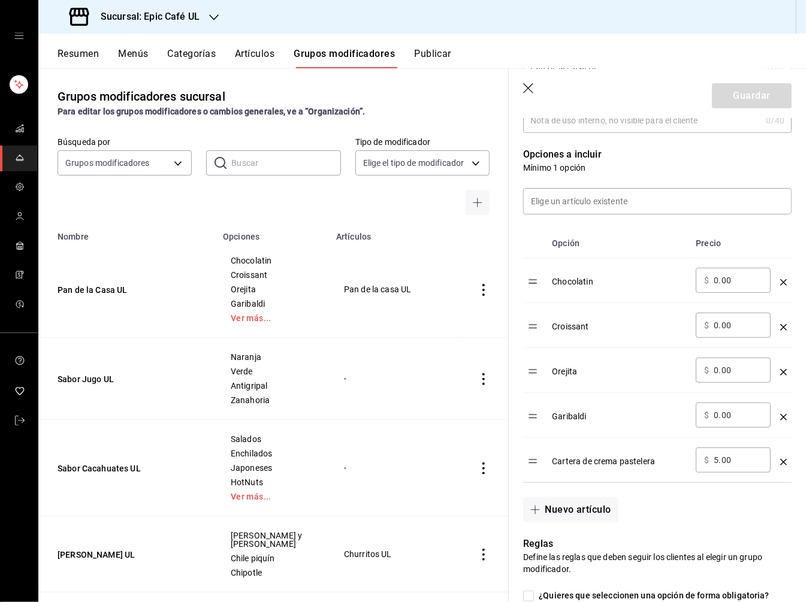
scroll to position [369, 0]
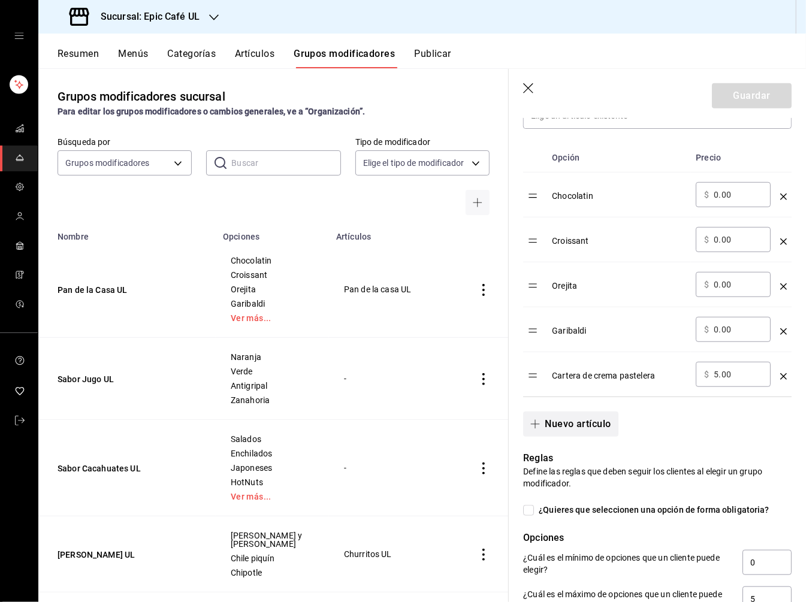
click at [581, 419] on button "Nuevo artículo" at bounding box center [570, 424] width 95 height 25
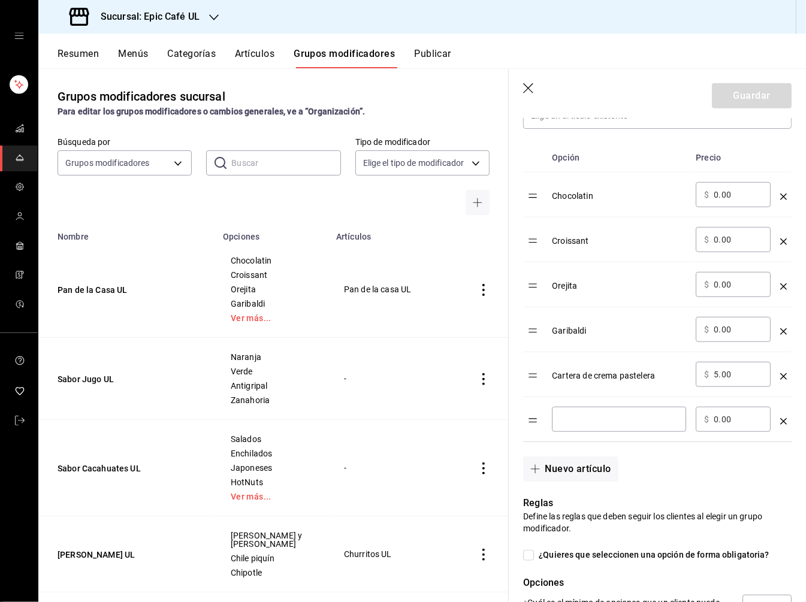
click at [623, 413] on input "optionsTable" at bounding box center [618, 419] width 117 height 12
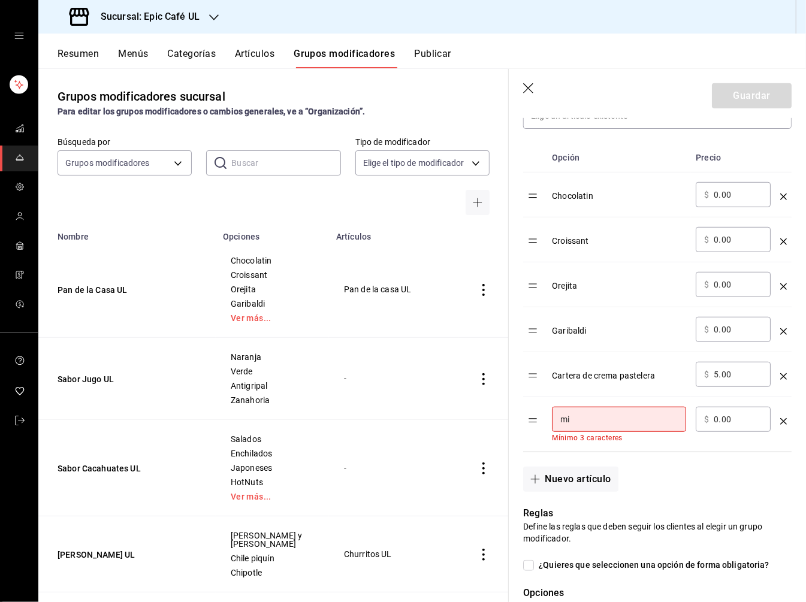
type input "m"
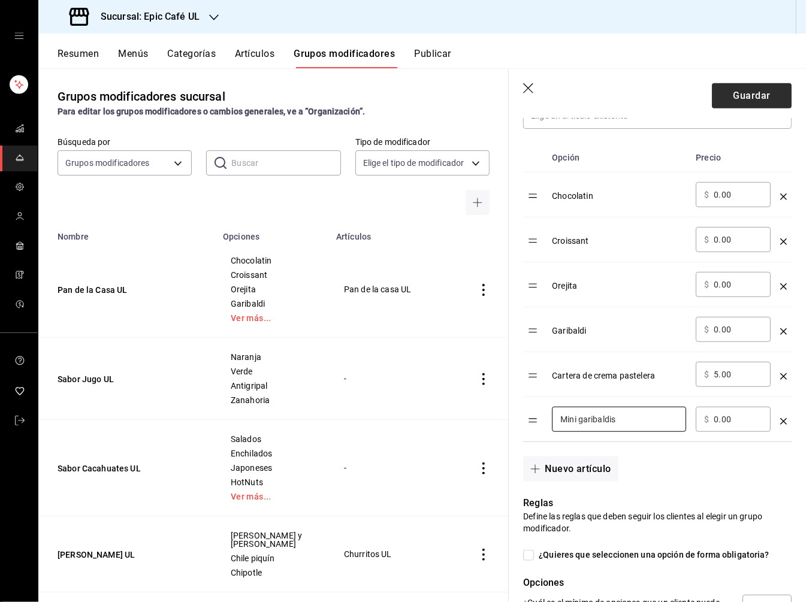
type input "Mini garibaldis"
click at [623, 92] on button "Guardar" at bounding box center [752, 95] width 80 height 25
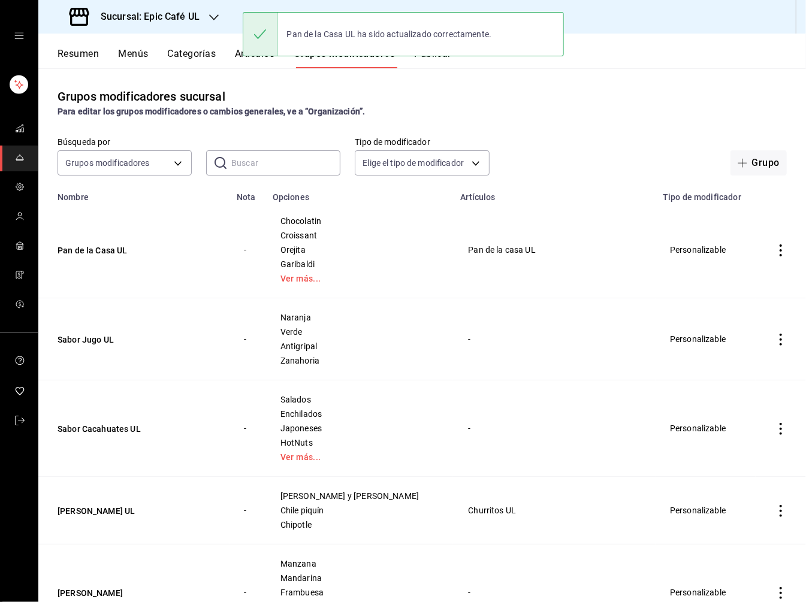
click at [256, 160] on input "text" at bounding box center [285, 163] width 109 height 24
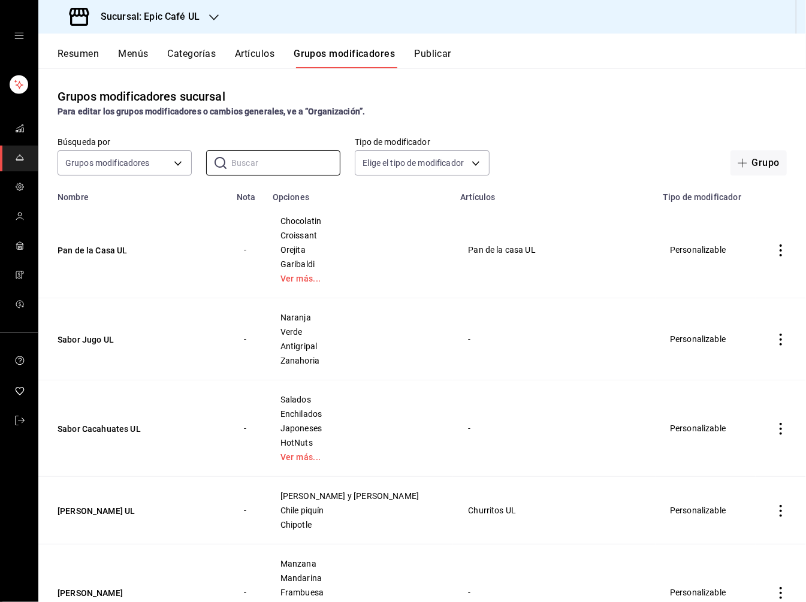
click at [273, 56] on button "Artículos" at bounding box center [255, 58] width 40 height 20
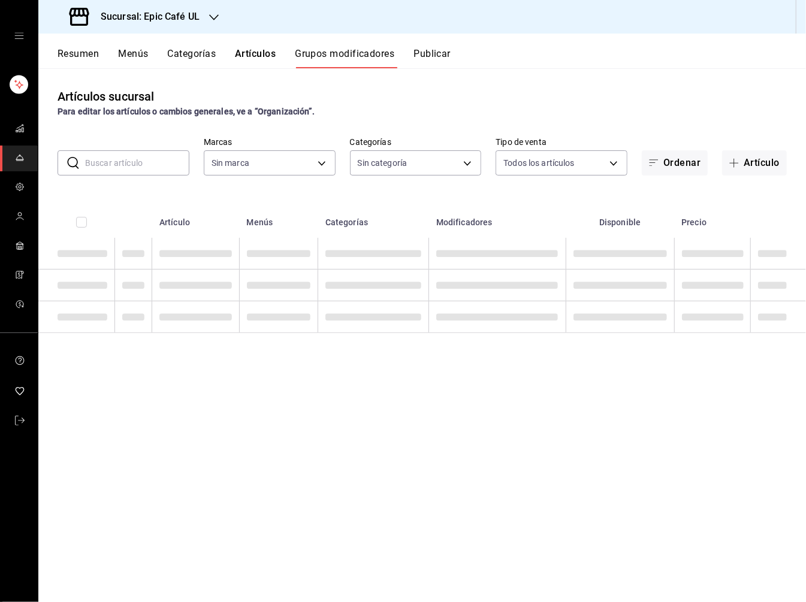
type input "8ab046c6-0e56-43ef-b272-b6267400ac64,c832d7f2-bfd0-461e-be2e-c17eaf69f67d"
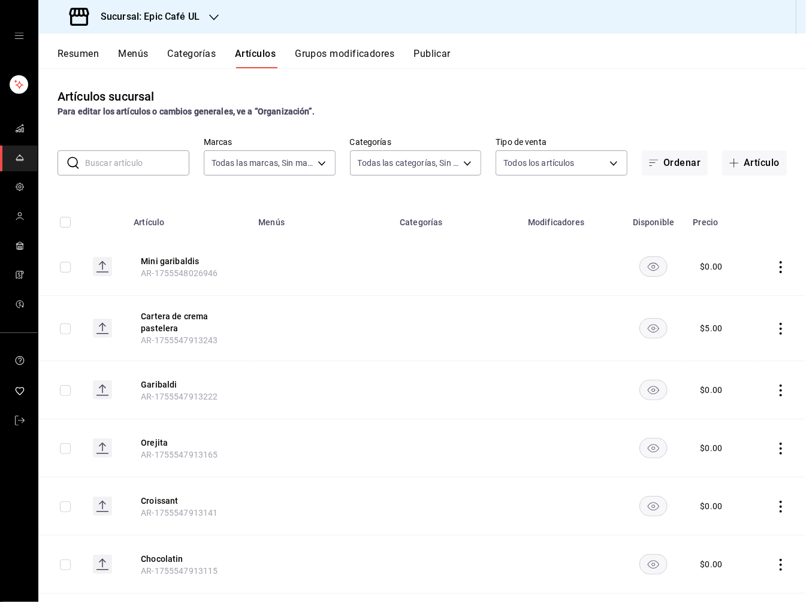
type input "8ab046c6-0e56-43ef-b272-b6267400ac64,c832d7f2-bfd0-461e-be2e-c17eaf69f67d"
type input "36596409-d0d7-4ddc-bd2d-3f4a282b96c9,db2104f7-ebf8-4b35-b062-2d050c2b385f,5ceac…"
click at [101, 163] on input "text" at bounding box center [137, 163] width 104 height 24
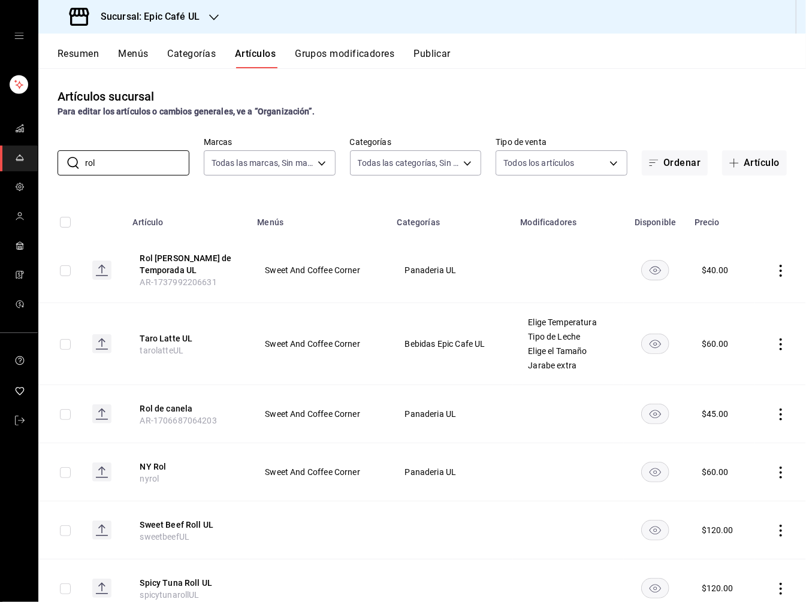
type input "rol"
click at [308, 195] on div "Artículos sucursal Para editar los artículos o cambios generales, ve a “Organiz…" at bounding box center [421, 334] width 767 height 533
click at [623, 275] on icon "actions" at bounding box center [781, 271] width 12 height 12
click at [623, 345] on span "Eliminar" at bounding box center [744, 348] width 31 height 10
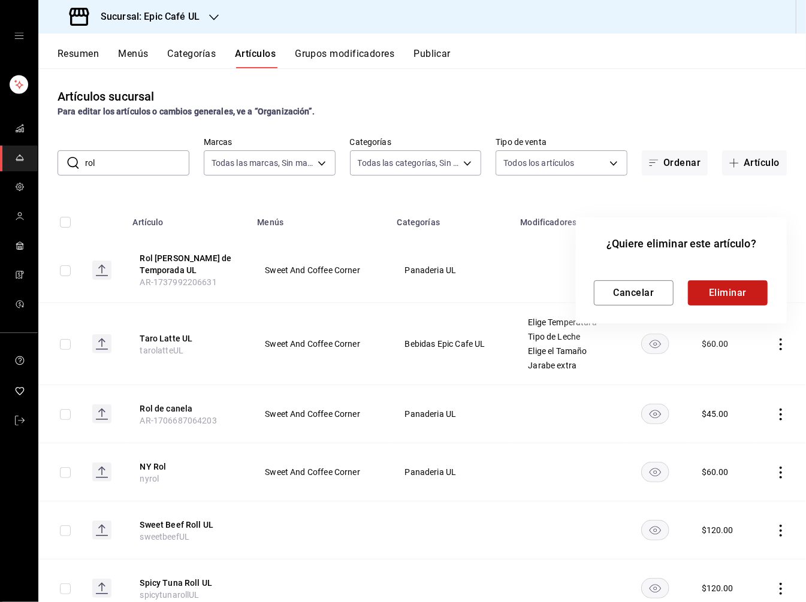
click at [623, 295] on button "Eliminar" at bounding box center [728, 292] width 80 height 25
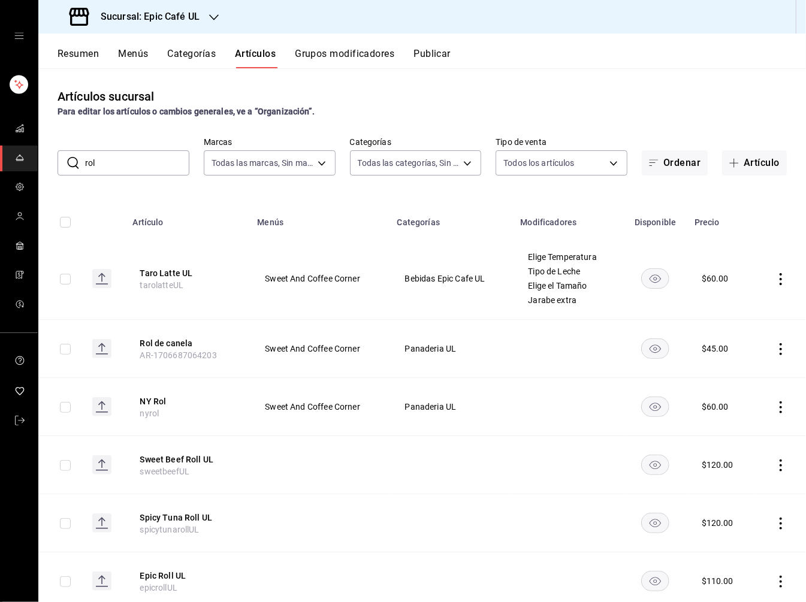
click at [623, 406] on icon "actions" at bounding box center [780, 407] width 2 height 12
click at [623, 340] on div at bounding box center [403, 301] width 806 height 602
click at [623, 350] on icon "actions" at bounding box center [781, 349] width 12 height 12
click at [623, 372] on span "Editar" at bounding box center [744, 376] width 31 height 13
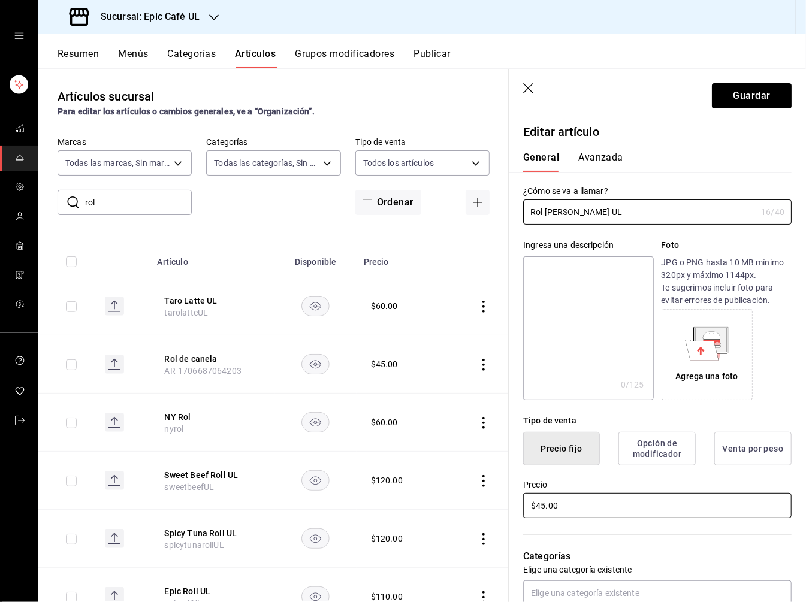
type input "Rol [PERSON_NAME] UL"
click at [569, 498] on input "$45.00" at bounding box center [657, 505] width 268 height 25
drag, startPoint x: 566, startPoint y: 507, endPoint x: 485, endPoint y: 507, distance: 80.9
click at [485, 507] on main "Artículos sucursal Para editar los artículos o cambios generales, ve a “Organiz…" at bounding box center [421, 335] width 767 height 534
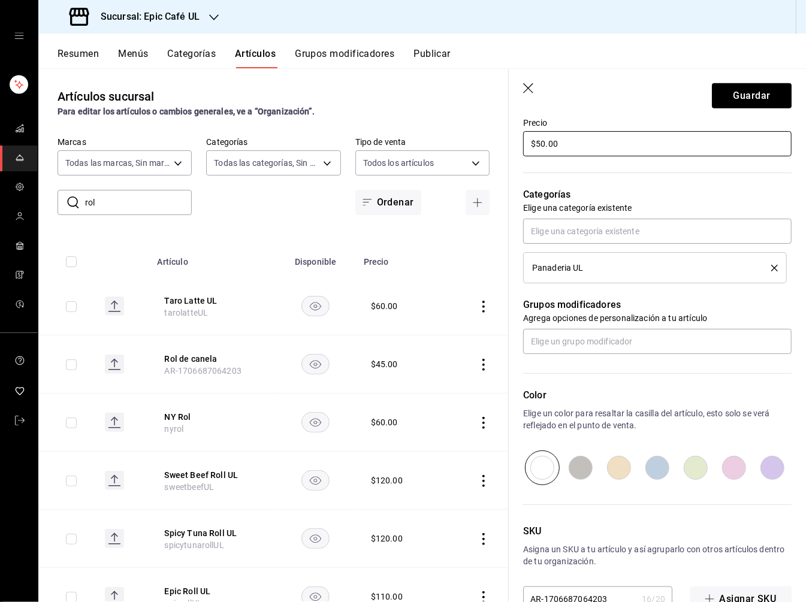
scroll to position [394, 0]
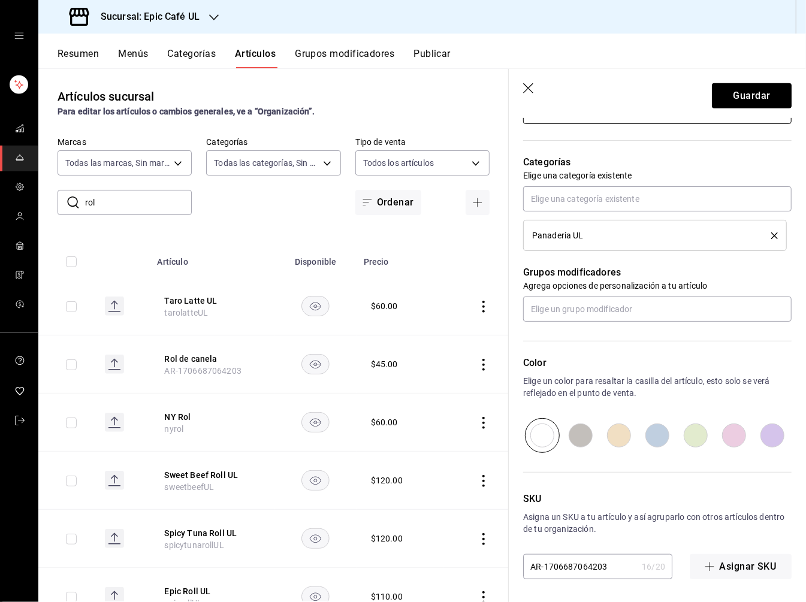
type input "$50.00"
drag, startPoint x: 610, startPoint y: 567, endPoint x: 522, endPoint y: 564, distance: 88.1
click at [522, 564] on div "SKU Asigna un SKU a tu artículo y así agruparlo con otros artículos dentro de t…" at bounding box center [650, 516] width 283 height 126
type input "rolcanelaUL"
click at [623, 99] on button "Guardar" at bounding box center [752, 95] width 80 height 25
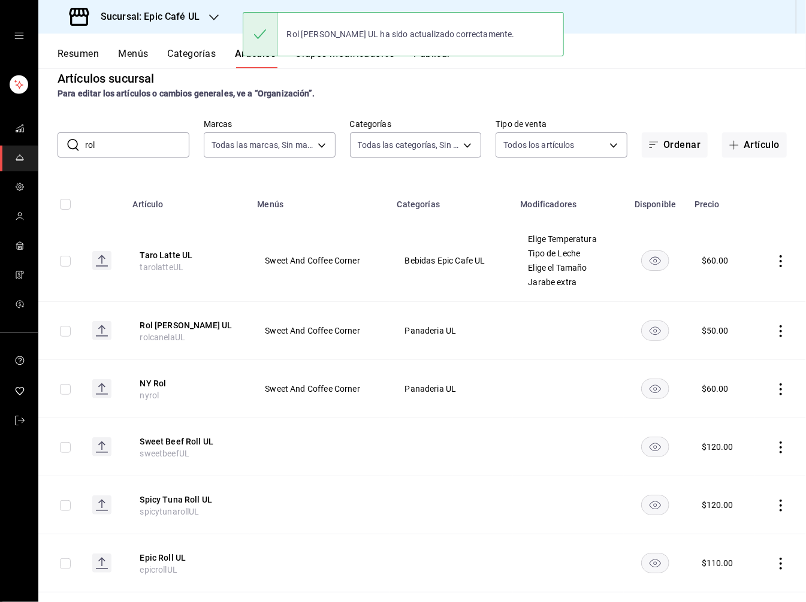
scroll to position [22, 0]
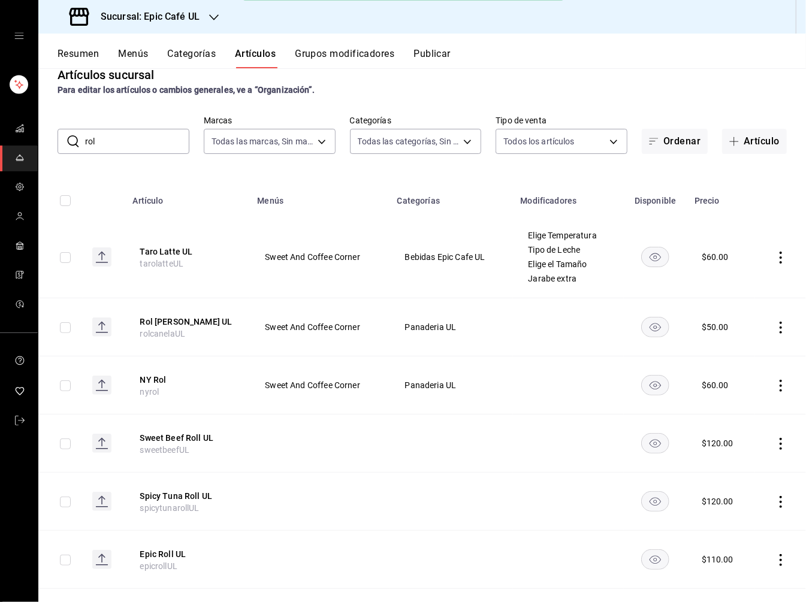
click at [623, 383] on icon "actions" at bounding box center [781, 386] width 12 height 12
click at [623, 465] on span "Eliminar" at bounding box center [744, 462] width 31 height 10
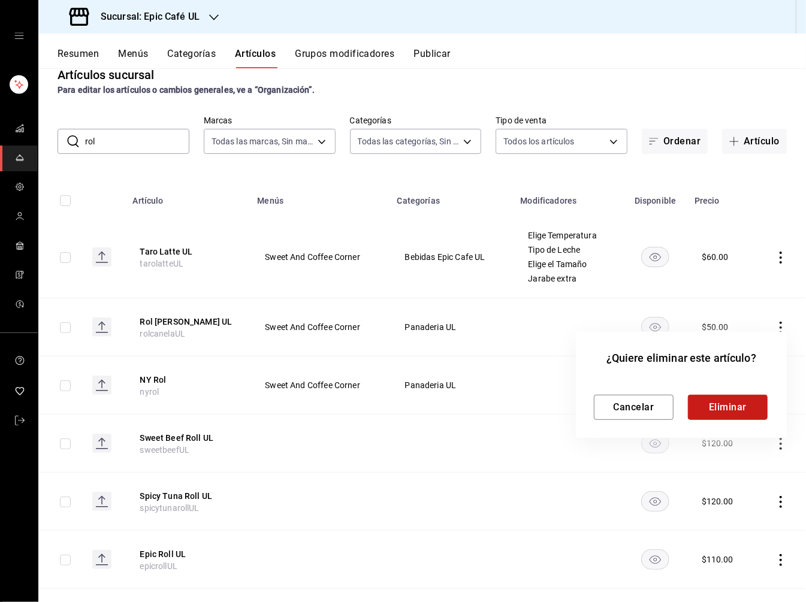
click at [623, 403] on button "Eliminar" at bounding box center [728, 407] width 80 height 25
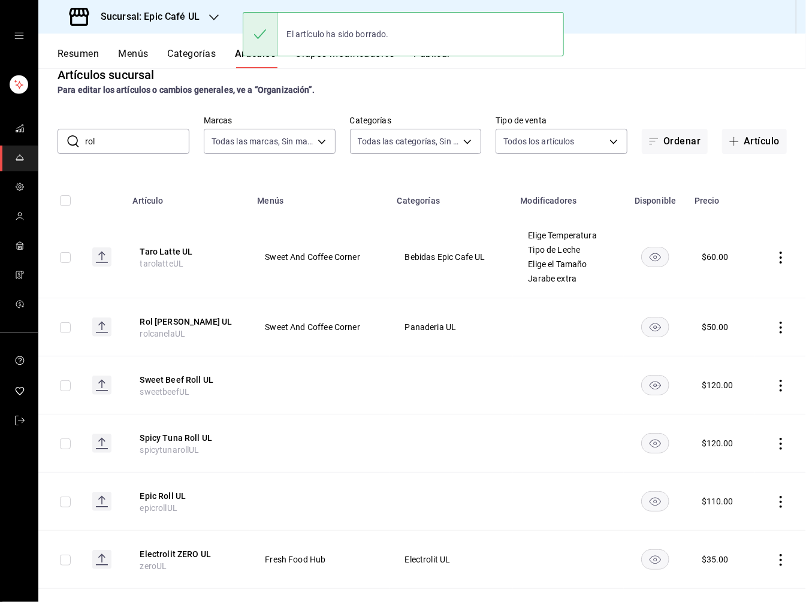
scroll to position [127, 0]
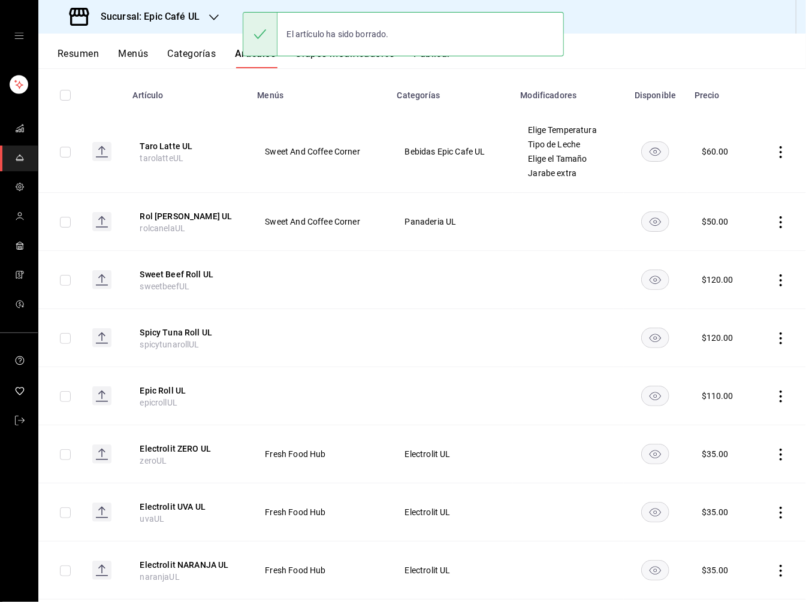
click at [623, 279] on icon "actions" at bounding box center [781, 280] width 12 height 12
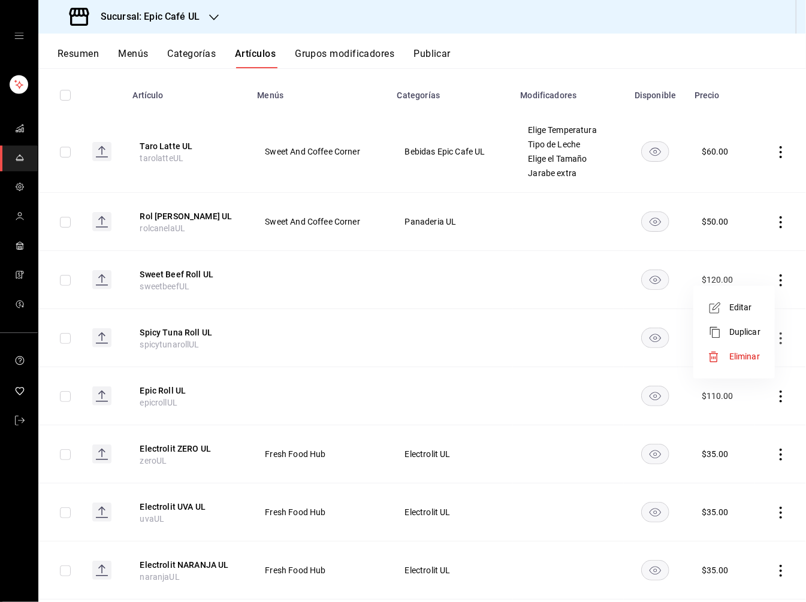
click at [623, 356] on span "Eliminar" at bounding box center [744, 357] width 31 height 10
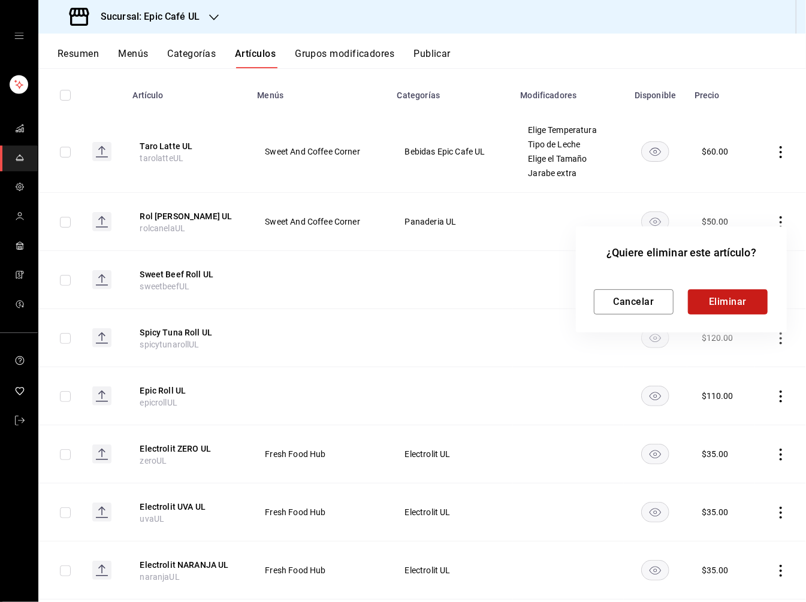
click at [623, 305] on button "Eliminar" at bounding box center [728, 301] width 80 height 25
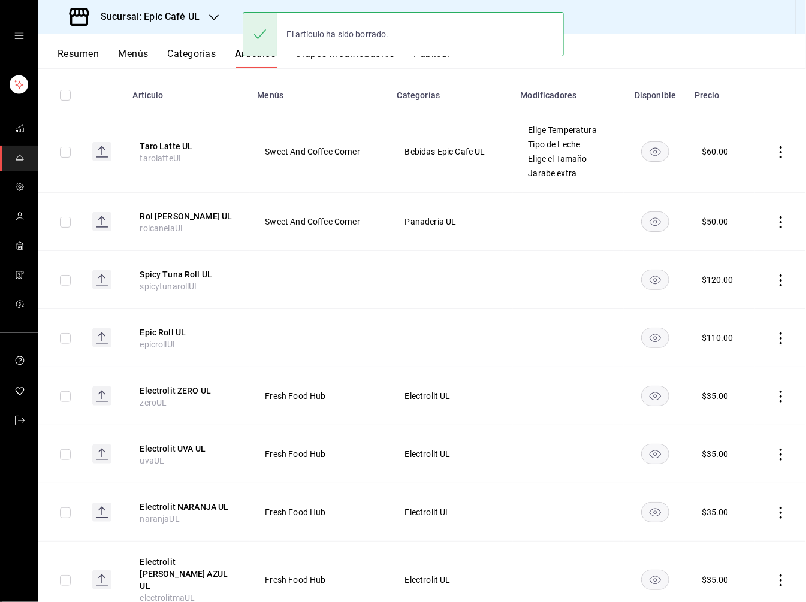
click at [623, 280] on icon "actions" at bounding box center [780, 280] width 2 height 12
click at [623, 366] on li "Eliminar" at bounding box center [734, 356] width 72 height 25
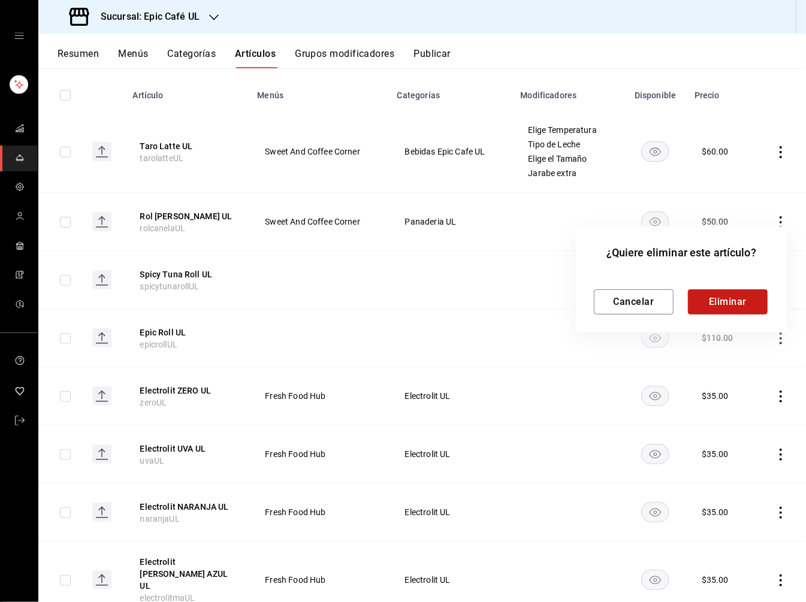
click at [623, 290] on button "Eliminar" at bounding box center [728, 301] width 80 height 25
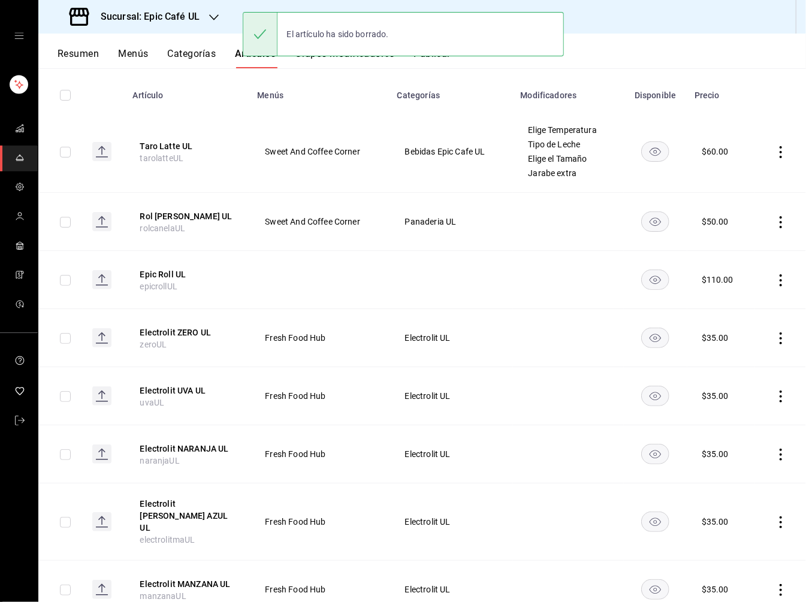
click at [623, 279] on icon "actions" at bounding box center [780, 280] width 2 height 12
click at [623, 354] on span "Eliminar" at bounding box center [744, 357] width 31 height 10
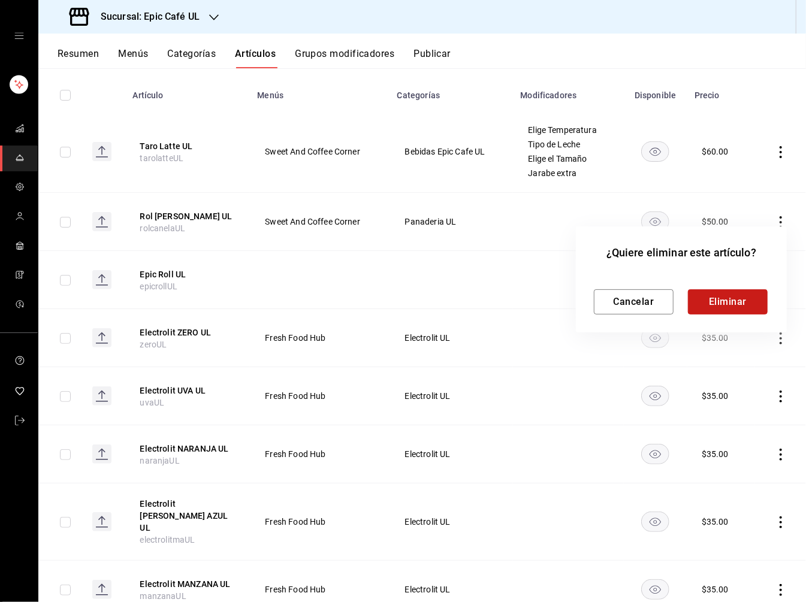
click at [623, 303] on button "Eliminar" at bounding box center [728, 301] width 80 height 25
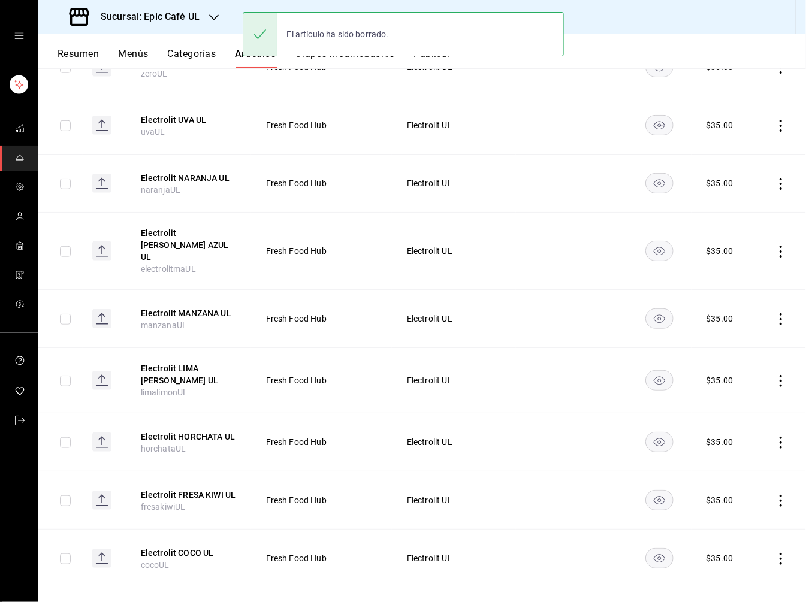
scroll to position [0, 0]
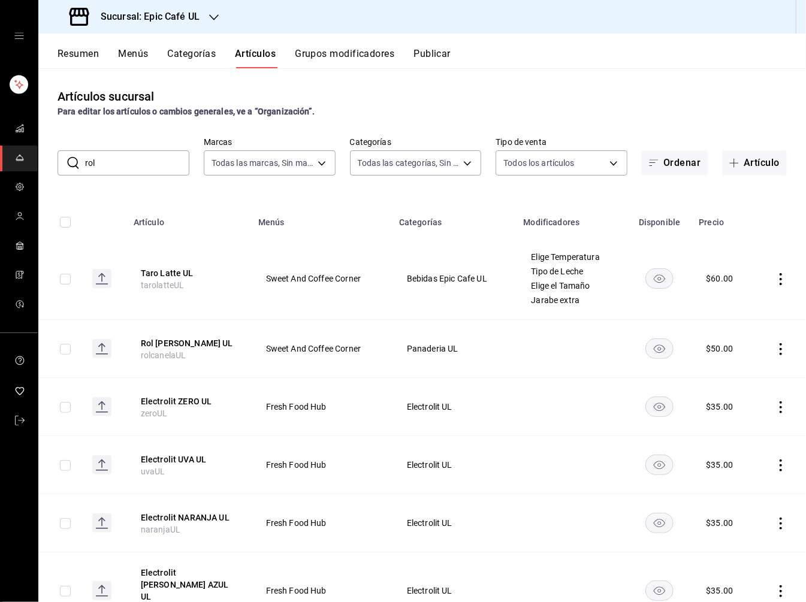
click at [344, 56] on button "Grupos modificadores" at bounding box center [344, 58] width 99 height 20
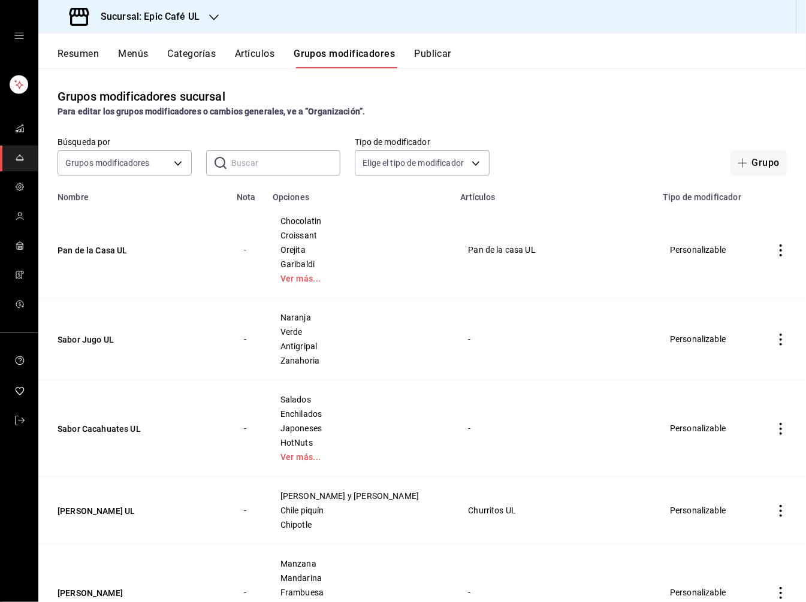
click at [212, 17] on icon "button" at bounding box center [214, 18] width 10 height 10
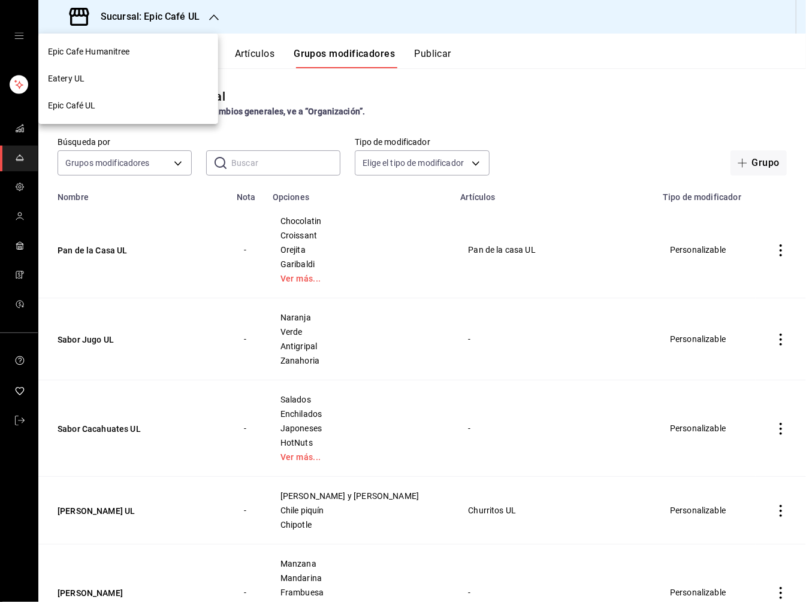
click at [125, 101] on div "Epic Café UL" at bounding box center [128, 105] width 161 height 13
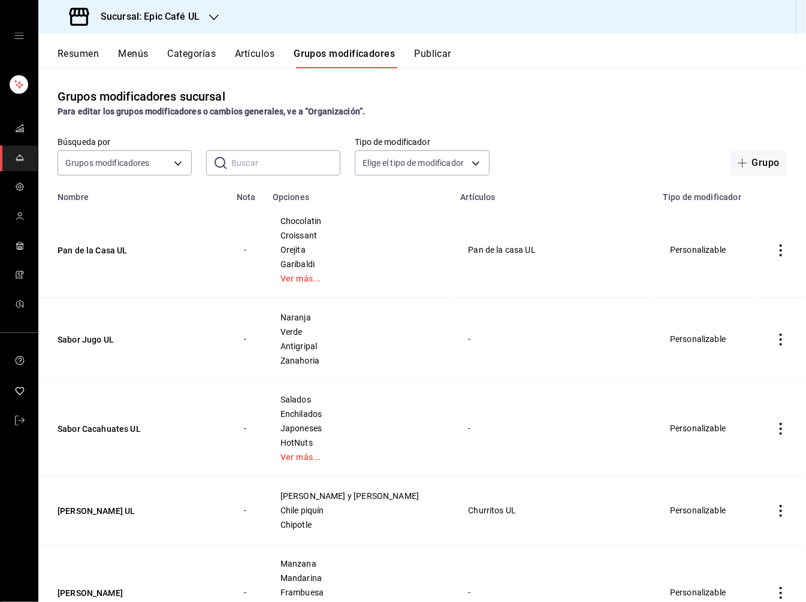
click at [244, 43] on div "Resumen Menús Categorías Artículos Grupos modificadores Publicar" at bounding box center [421, 51] width 767 height 35
click at [259, 53] on button "Artículos" at bounding box center [255, 58] width 40 height 20
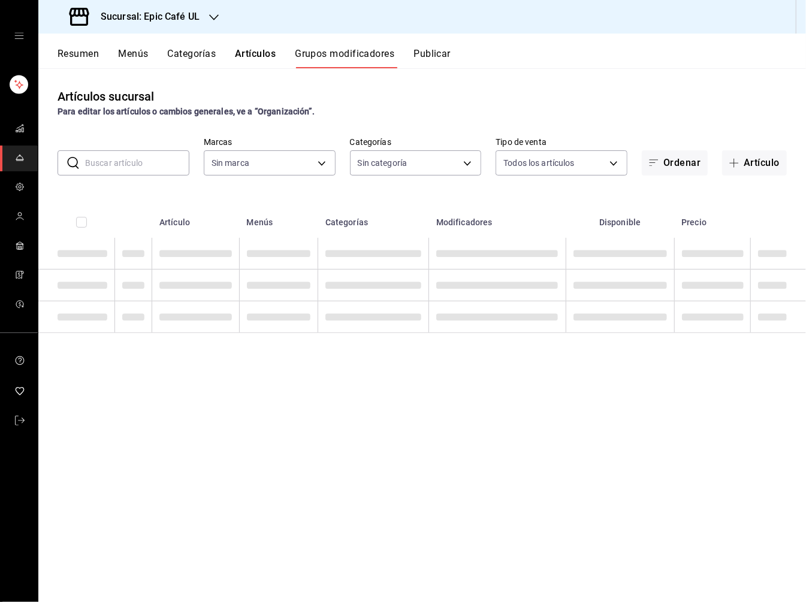
type input "8ab046c6-0e56-43ef-b272-b6267400ac64,c832d7f2-bfd0-461e-be2e-c17eaf69f67d"
type input "36596409-d0d7-4ddc-bd2d-3f4a282b96c9,db2104f7-ebf8-4b35-b062-2d050c2b385f,5ceac…"
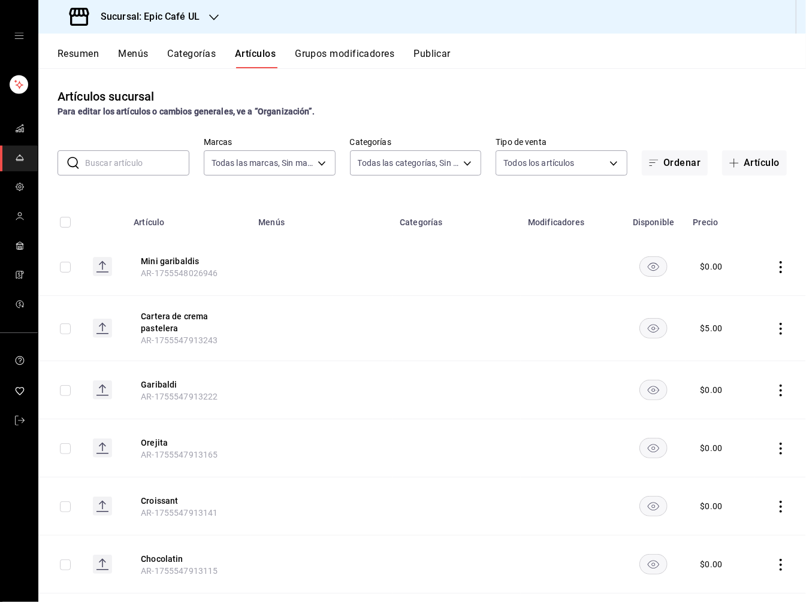
click at [122, 169] on input "text" at bounding box center [137, 163] width 104 height 24
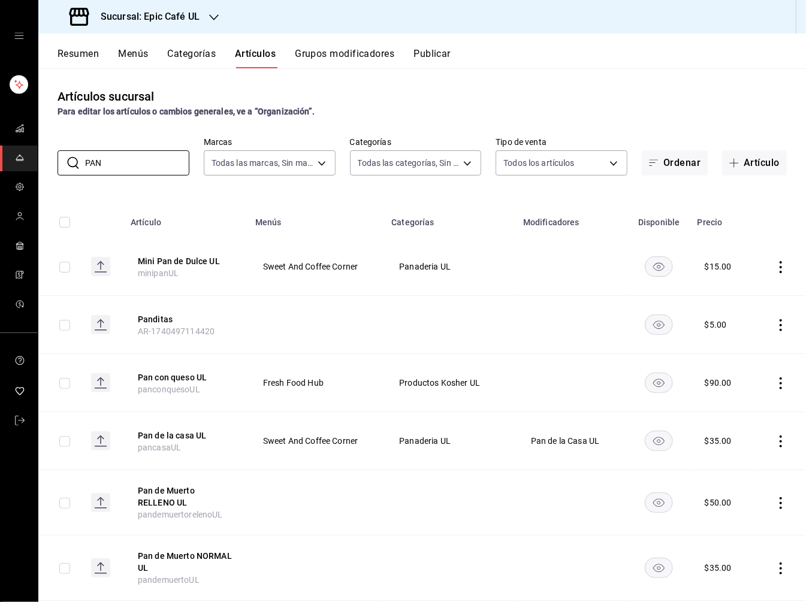
type input "PAN"
click at [518, 77] on div "Artículos sucursal Para editar los artículos o cambios generales, ve a “Organiz…" at bounding box center [421, 334] width 767 height 533
click at [623, 437] on icon "actions" at bounding box center [781, 441] width 12 height 12
click at [623, 464] on span "Editar" at bounding box center [744, 468] width 31 height 13
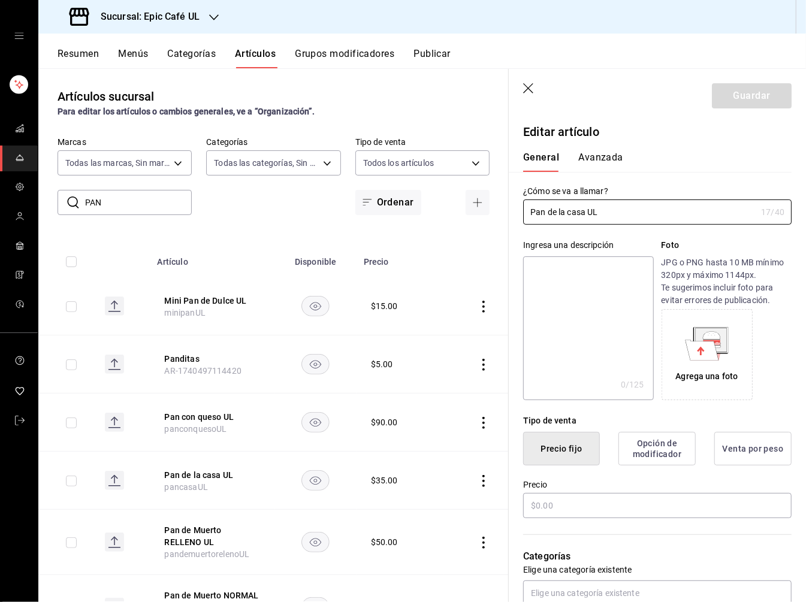
type input "$35.00"
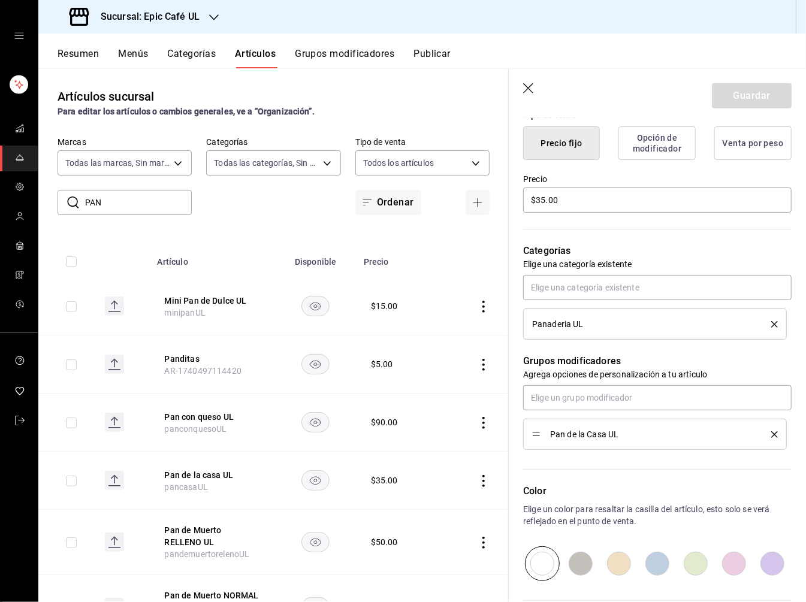
scroll to position [307, 0]
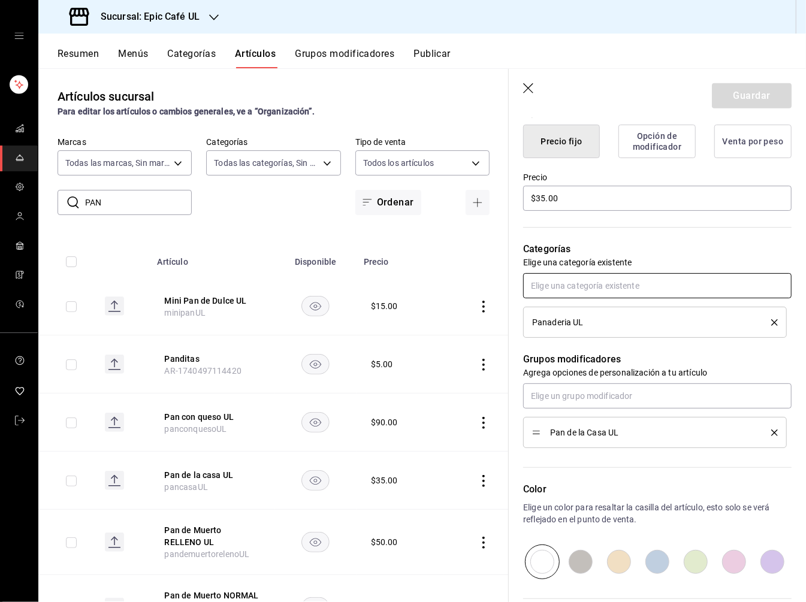
click at [579, 289] on input "text" at bounding box center [657, 285] width 268 height 25
type input "P"
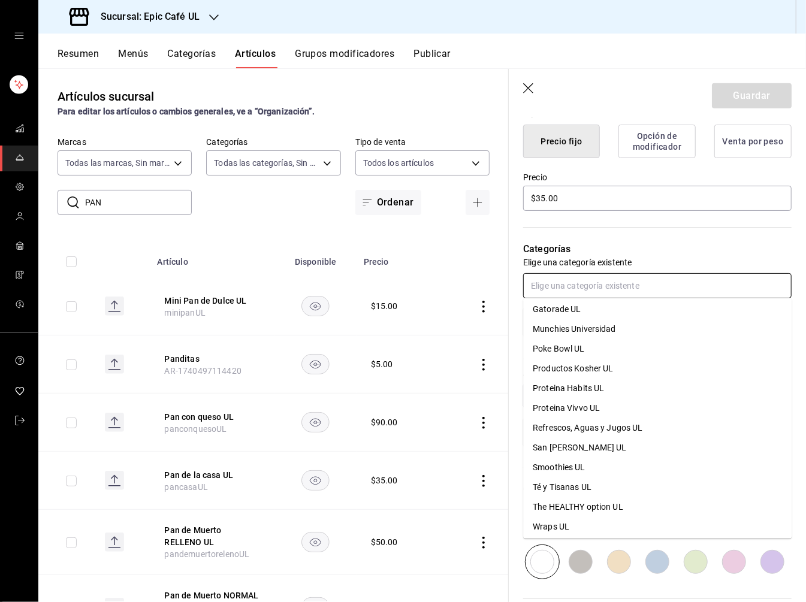
scroll to position [223, 0]
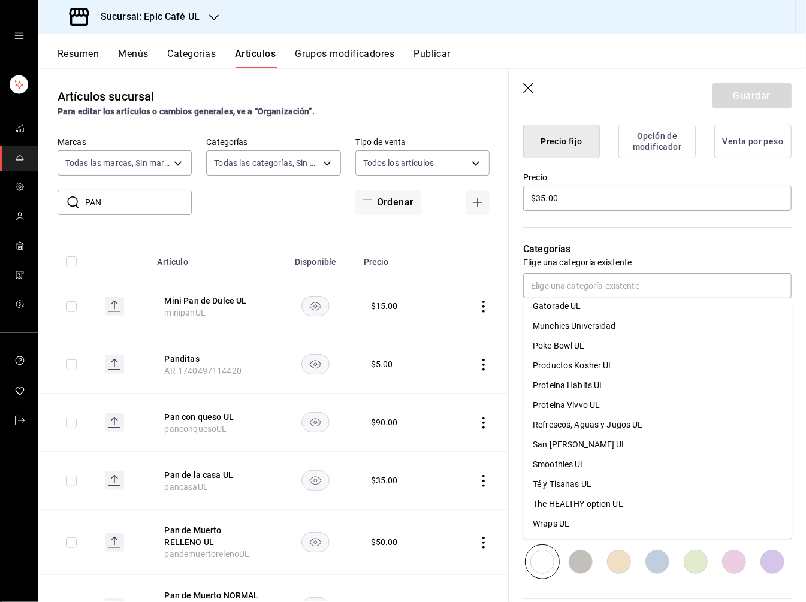
click at [527, 83] on icon "button" at bounding box center [529, 89] width 12 height 12
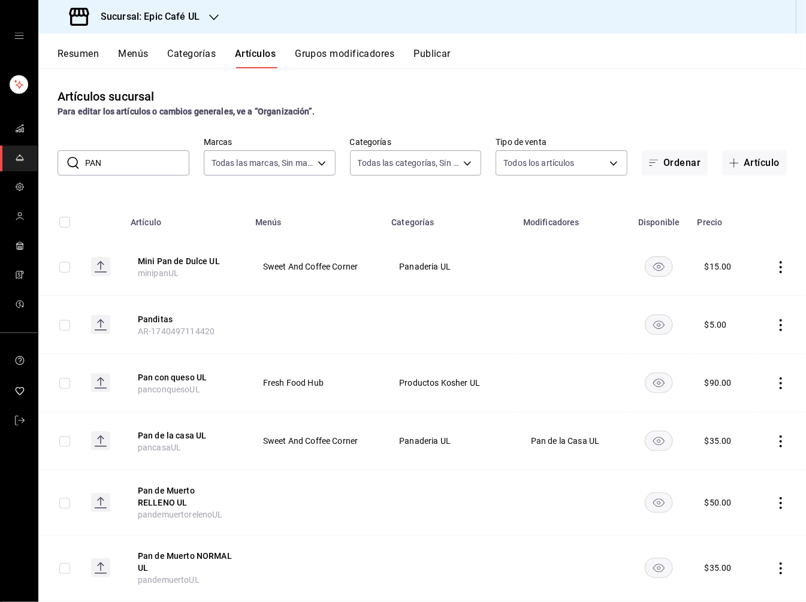
click at [623, 264] on icon "actions" at bounding box center [781, 267] width 12 height 12
click at [623, 347] on span "Eliminar" at bounding box center [744, 343] width 31 height 10
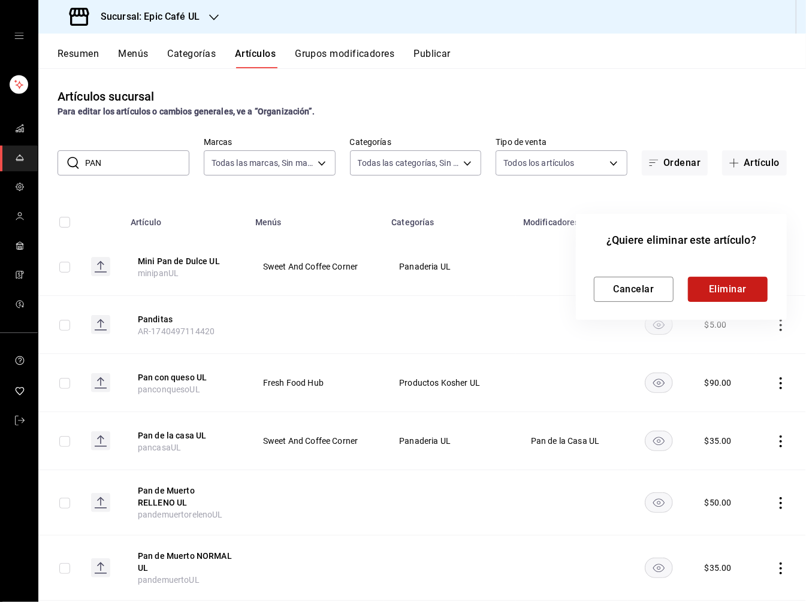
click at [623, 284] on button "Eliminar" at bounding box center [728, 289] width 80 height 25
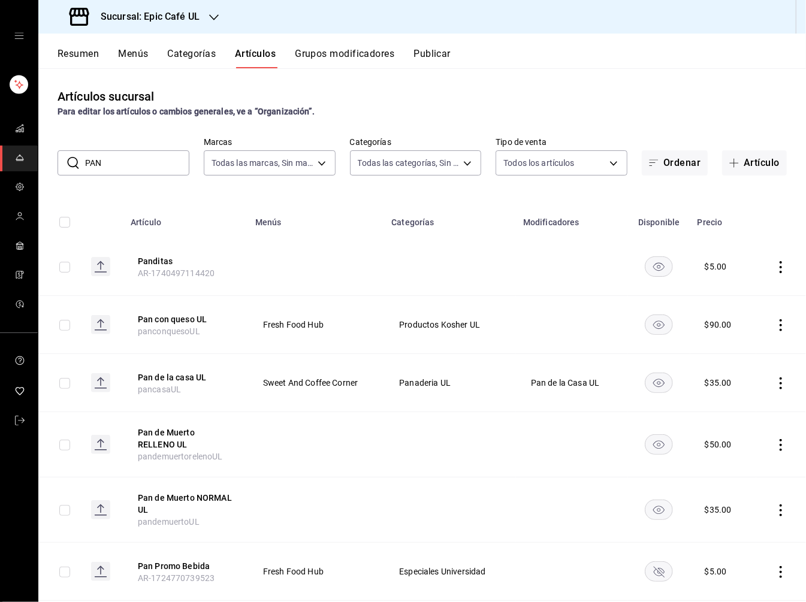
click at [214, 11] on div at bounding box center [214, 17] width 10 height 13
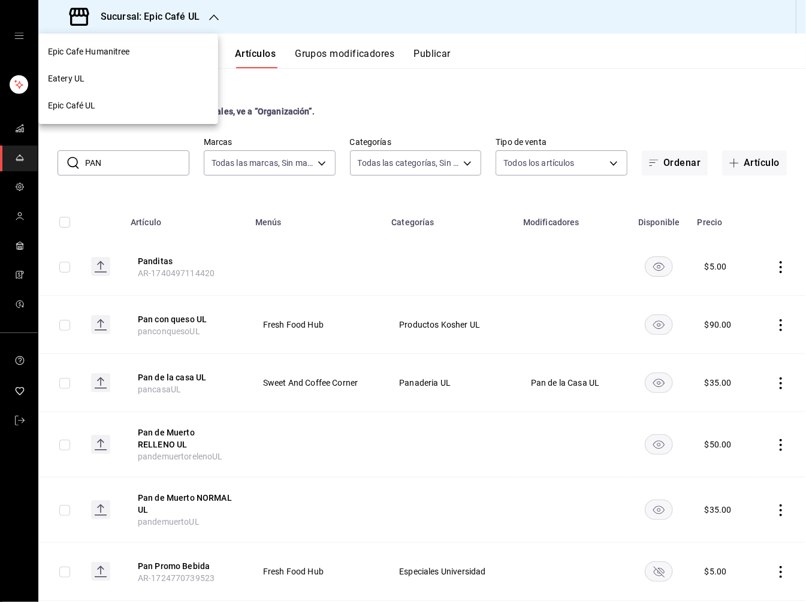
click at [95, 108] on span "Epic Café UL" at bounding box center [72, 105] width 48 height 13
